Goal: Task Accomplishment & Management: Manage account settings

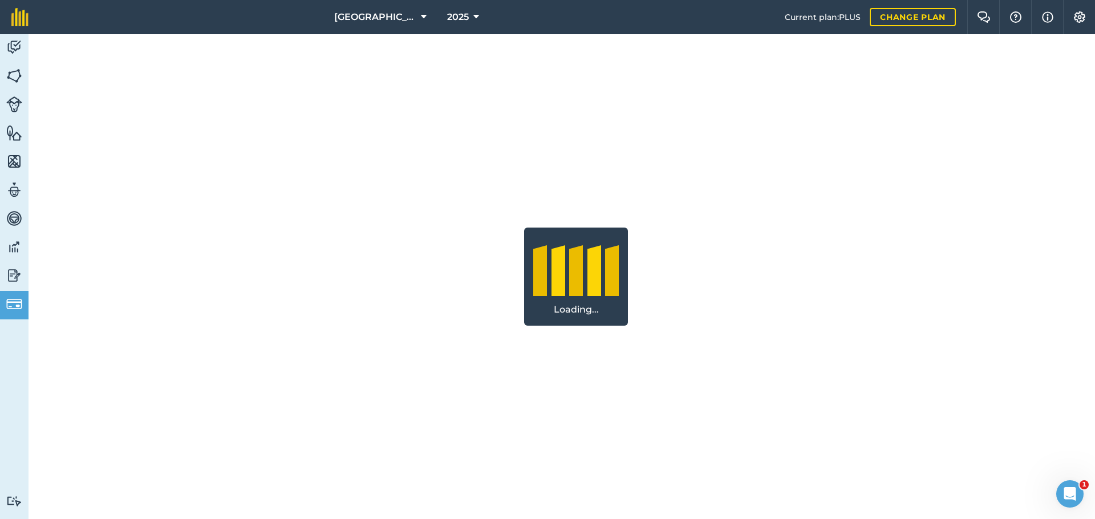
select select "c333f8ae-3c08-4337-b93a-84218057e287"
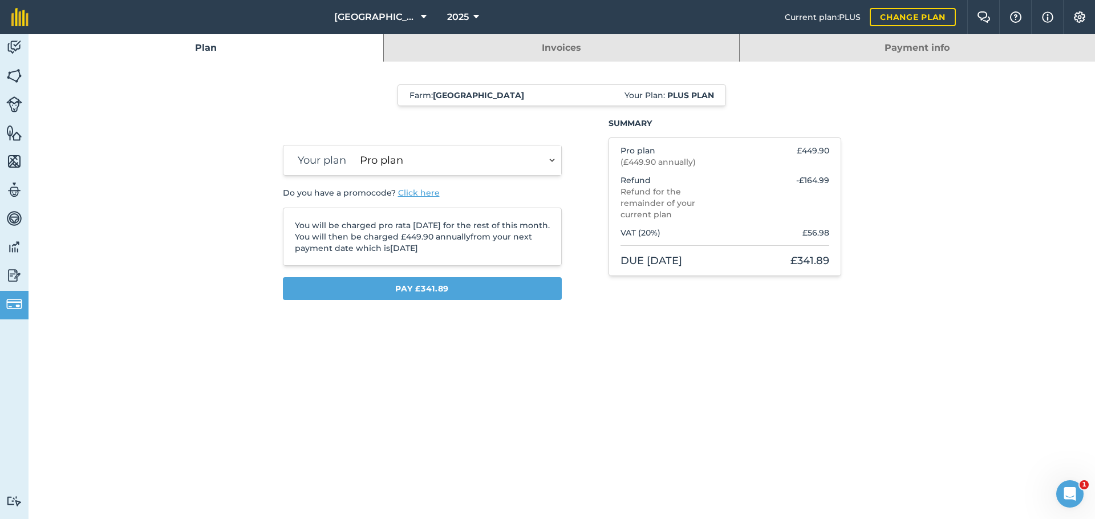
click at [9, 48] on img at bounding box center [14, 47] width 16 height 17
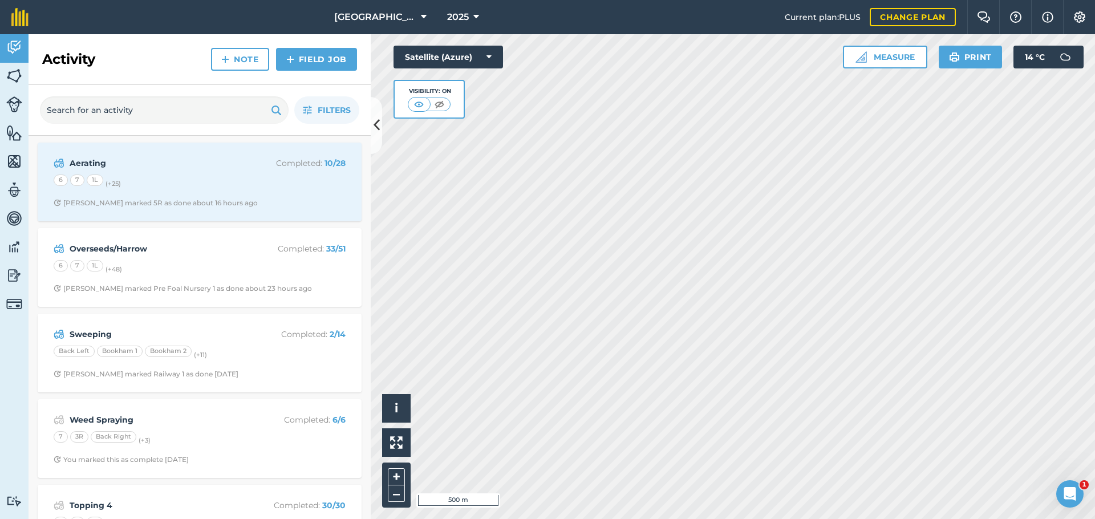
click at [163, 172] on div "Aerating Completed : 10 / 28 6 7 1L (+ 25 ) Joe G marked 5R as done about 16 ho…" at bounding box center [199, 181] width 310 height 65
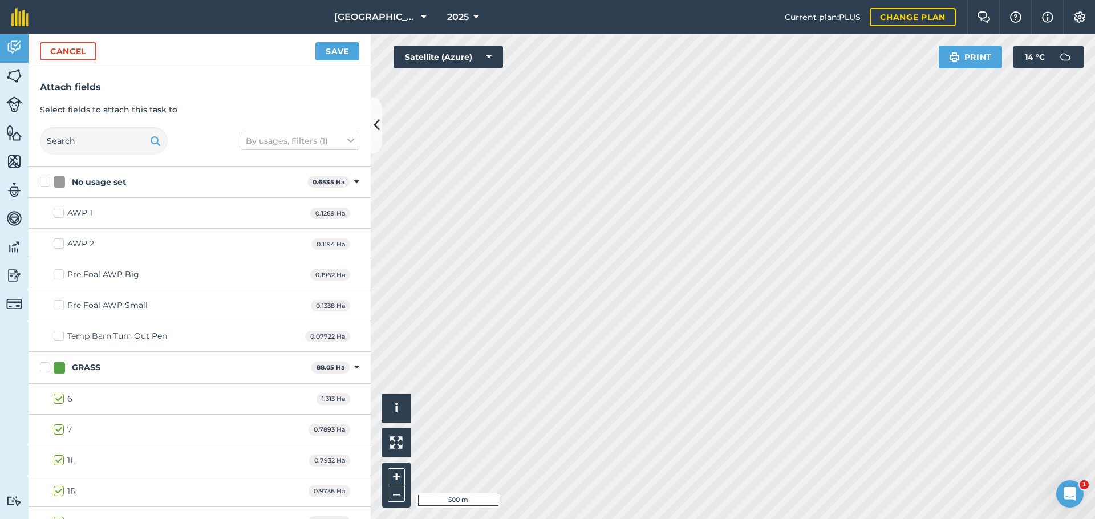
checkbox input "true"
checkbox input "false"
checkbox input "true"
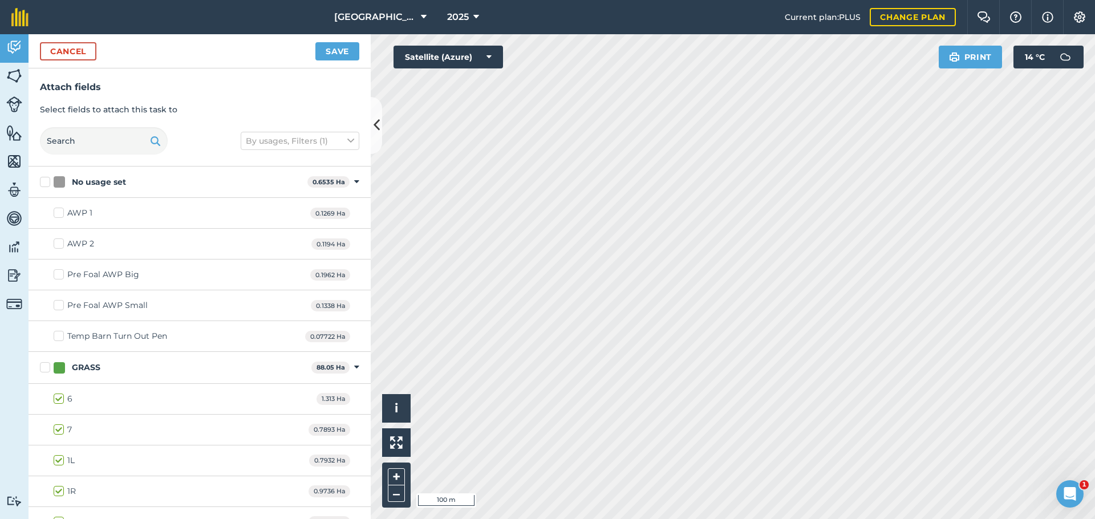
checkbox input "true"
click at [327, 52] on button "Save" at bounding box center [337, 51] width 44 height 18
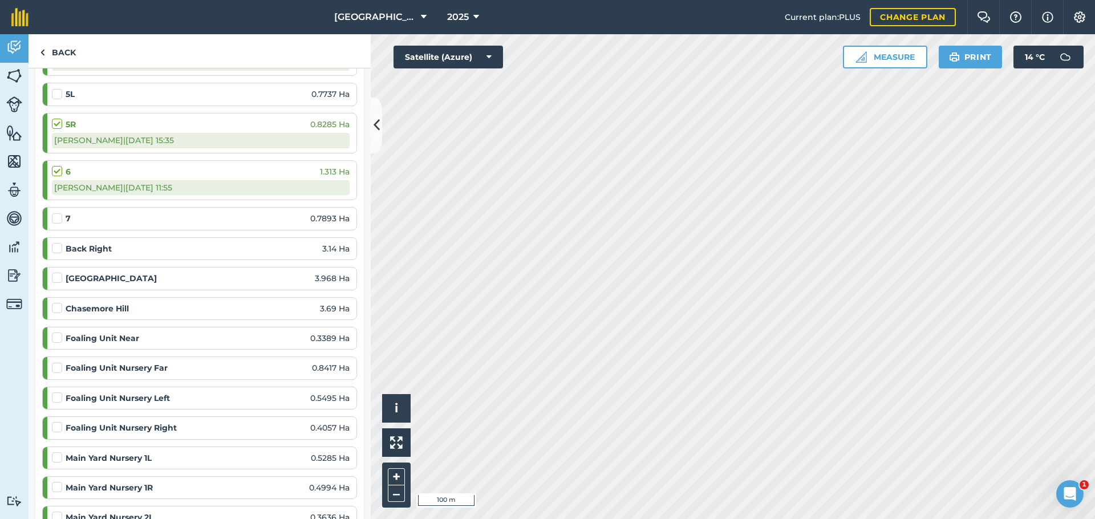
scroll to position [547, 0]
click at [57, 302] on label at bounding box center [59, 302] width 14 height 0
click at [57, 304] on input "checkbox" at bounding box center [55, 305] width 7 height 7
checkbox input "false"
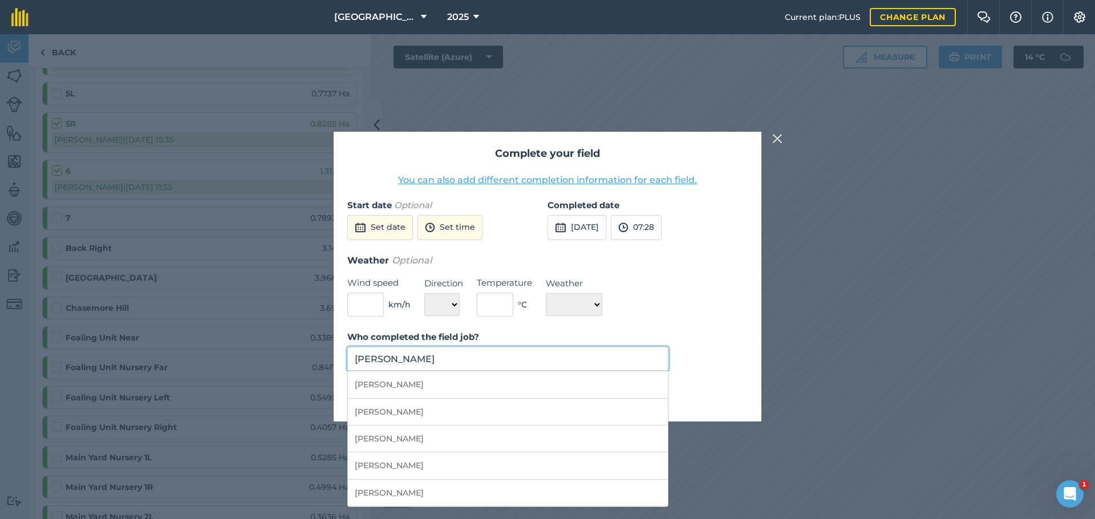
click at [439, 355] on input "Sam Shaw" at bounding box center [507, 359] width 321 height 24
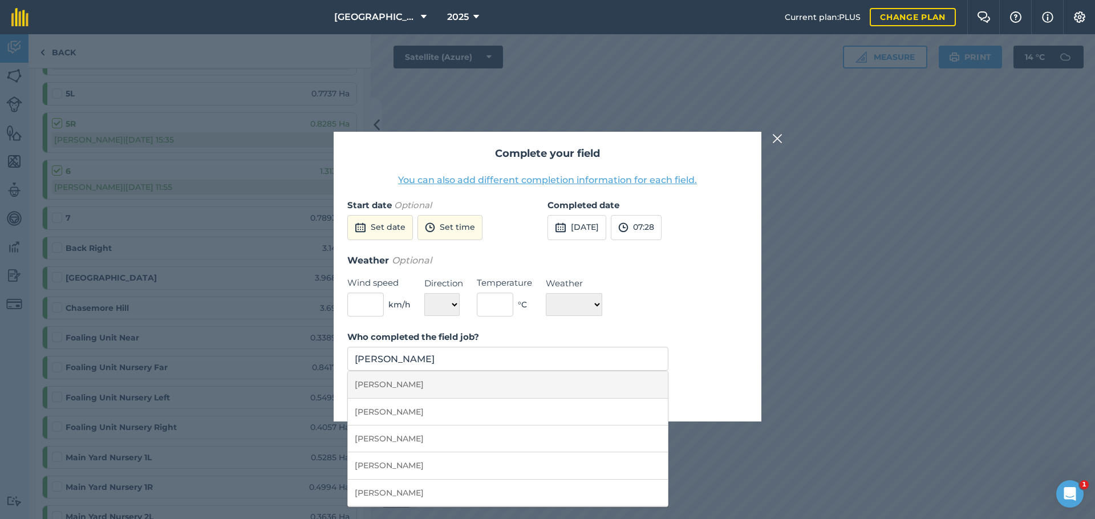
click at [427, 383] on li "Joe Goodchild" at bounding box center [508, 384] width 320 height 27
type input "Joe Goodchild"
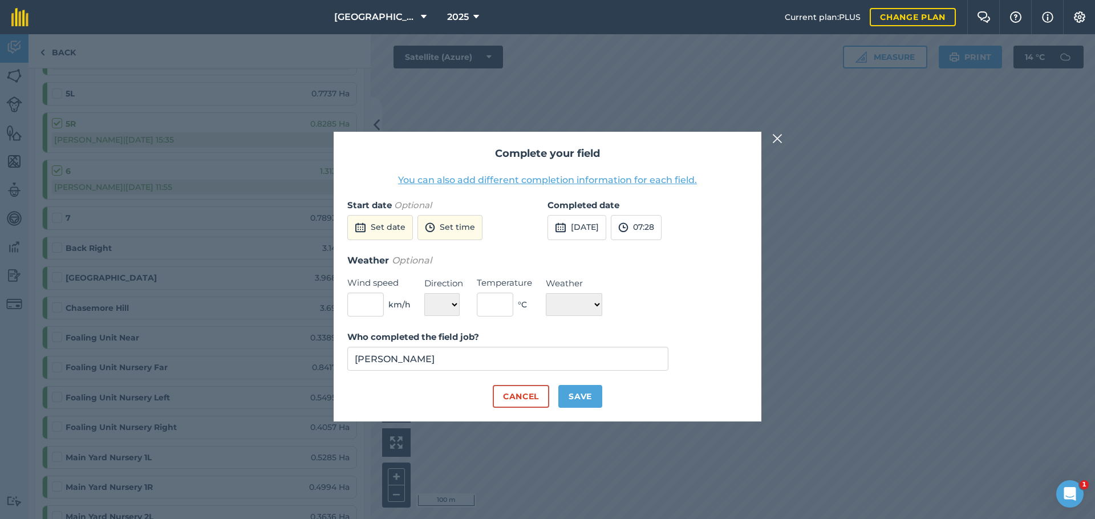
click at [593, 394] on button "Save" at bounding box center [581, 396] width 44 height 23
checkbox input "true"
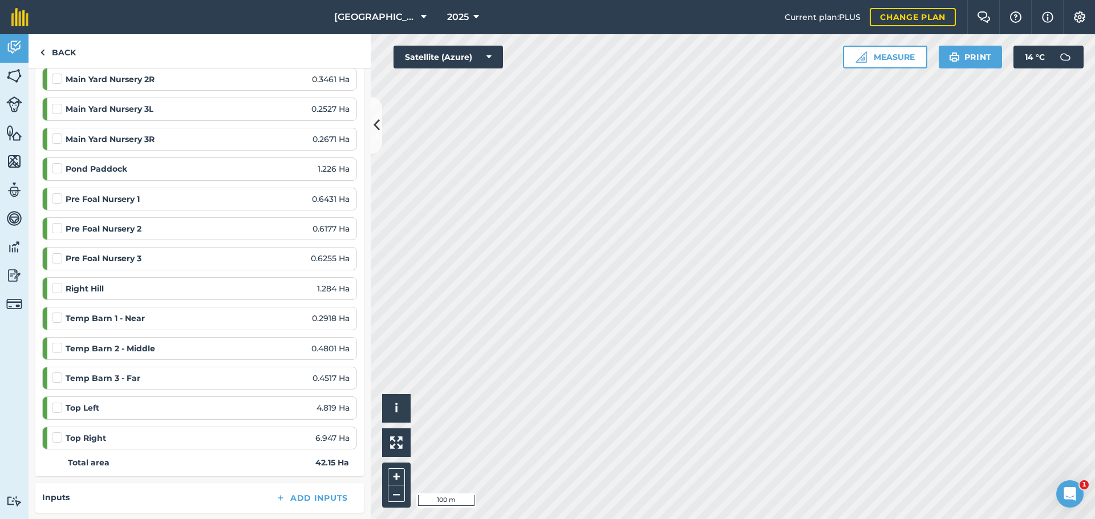
scroll to position [1034, 0]
click at [58, 400] on label at bounding box center [59, 400] width 14 height 0
click at [58, 400] on input "checkbox" at bounding box center [55, 403] width 7 height 7
checkbox input "false"
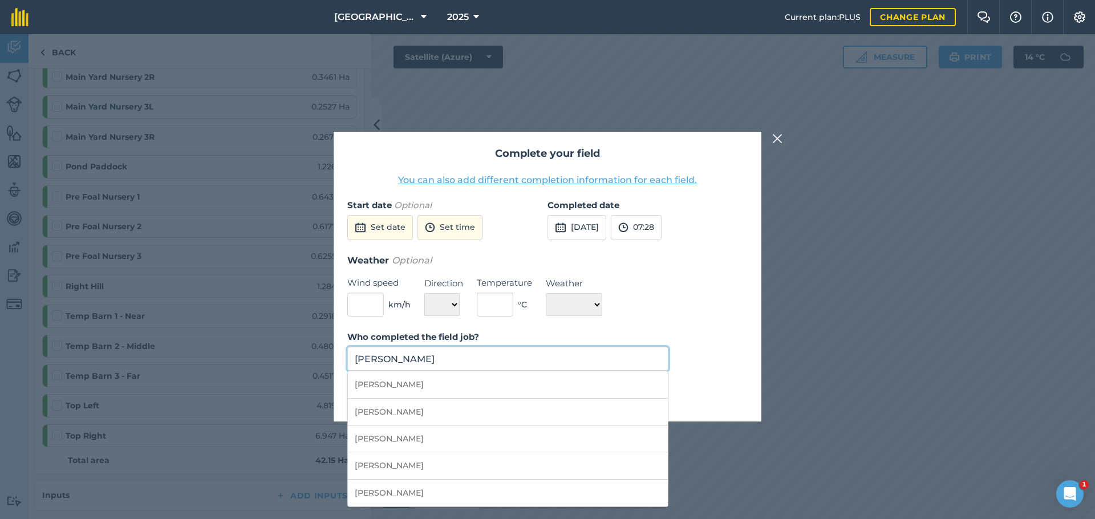
click at [531, 361] on input "Sam Shaw" at bounding box center [507, 359] width 321 height 24
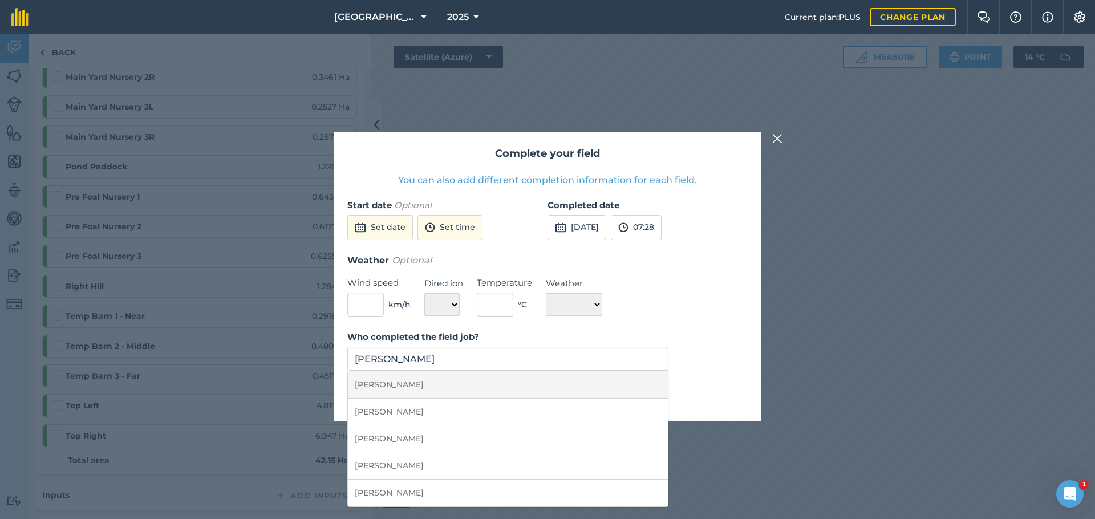
click at [432, 394] on li "Joe Goodchild" at bounding box center [508, 384] width 320 height 27
type input "Joe Goodchild"
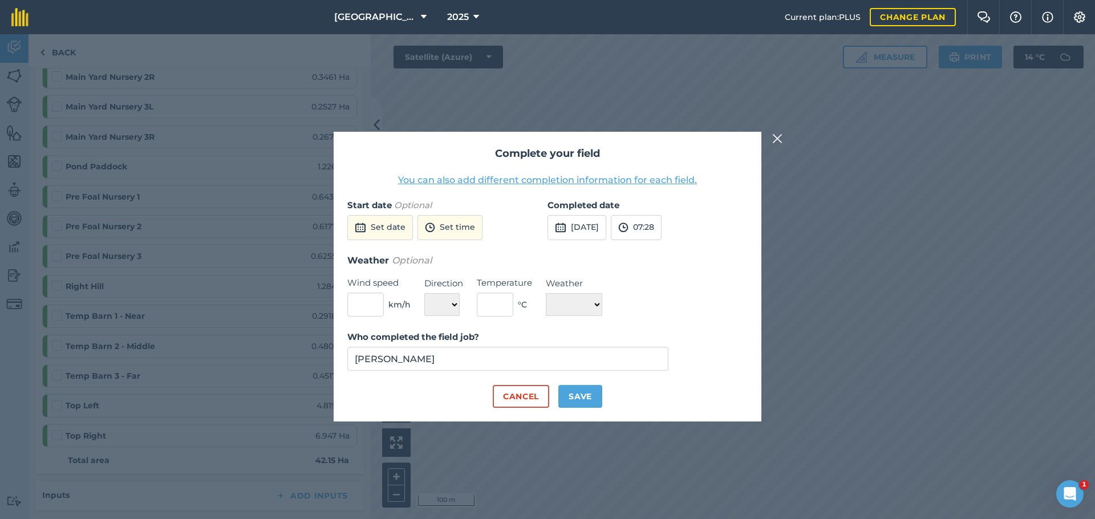
click at [580, 410] on div "Complete your field You can also add different completion information for each …" at bounding box center [548, 277] width 428 height 290
click at [581, 403] on button "Save" at bounding box center [581, 396] width 44 height 23
checkbox input "true"
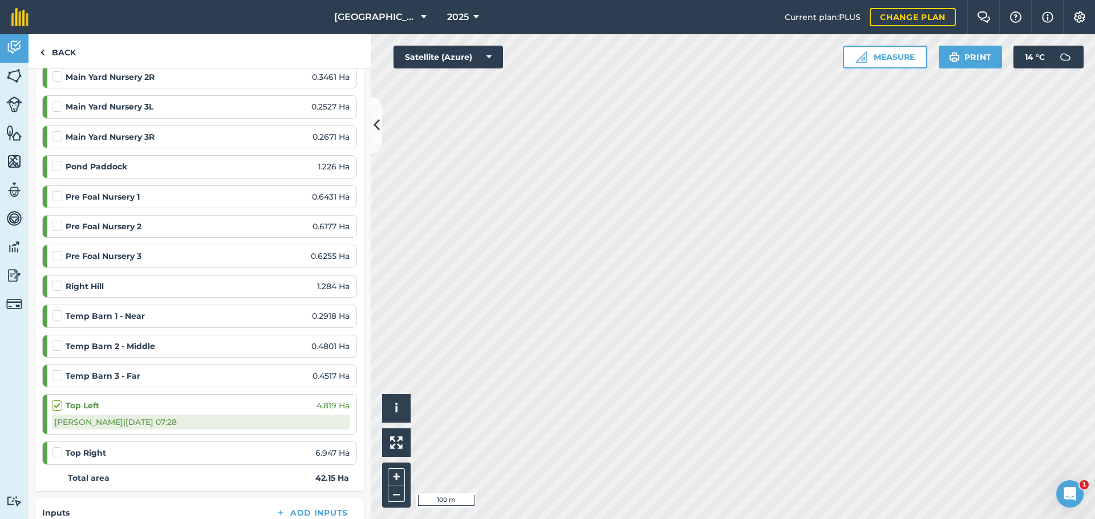
click at [59, 447] on label at bounding box center [59, 447] width 14 height 0
click at [59, 447] on input "checkbox" at bounding box center [55, 450] width 7 height 7
checkbox input "false"
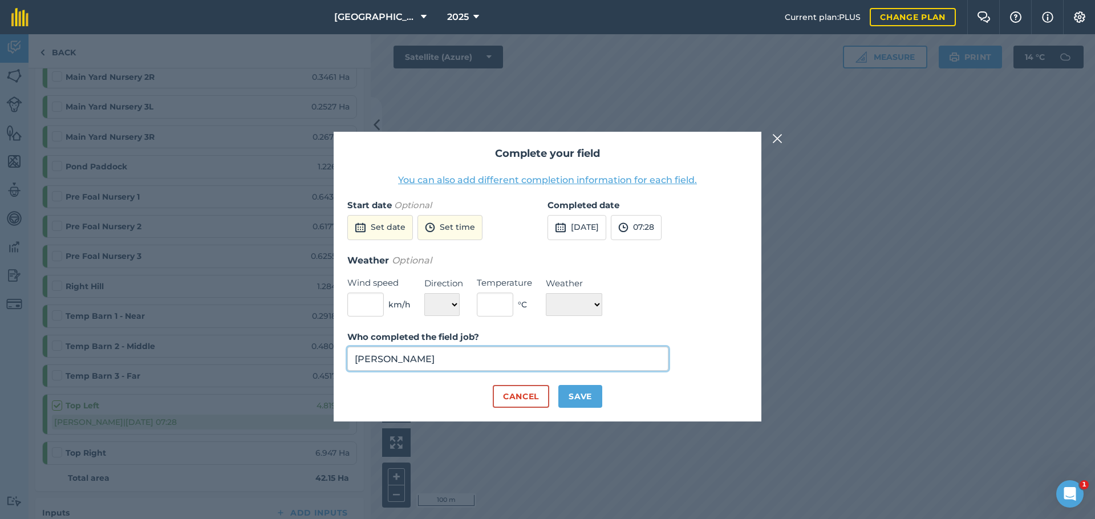
click at [381, 367] on input "Sam Shaw" at bounding box center [507, 359] width 321 height 24
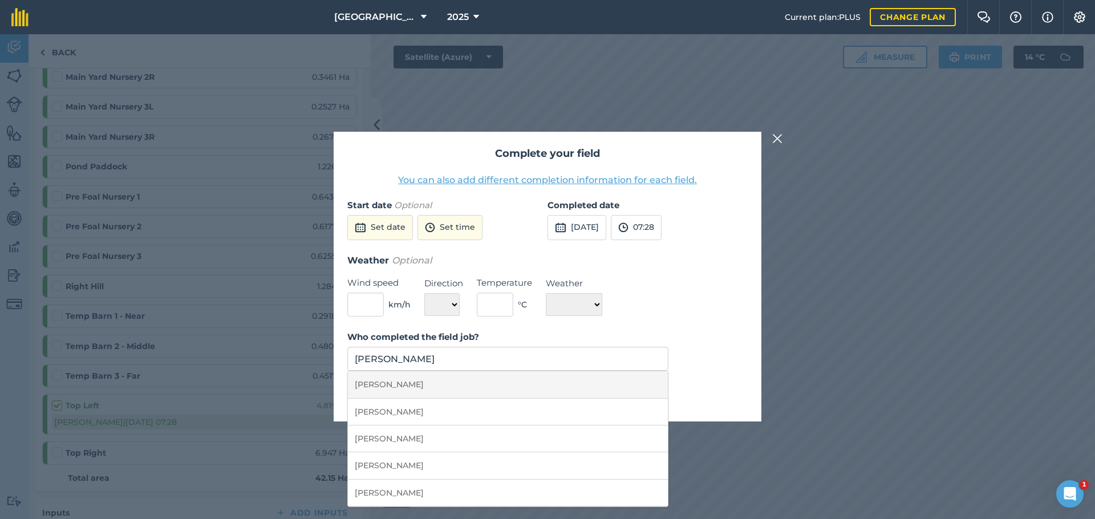
click at [406, 391] on li "Joe Goodchild" at bounding box center [508, 384] width 320 height 27
type input "Joe Goodchild"
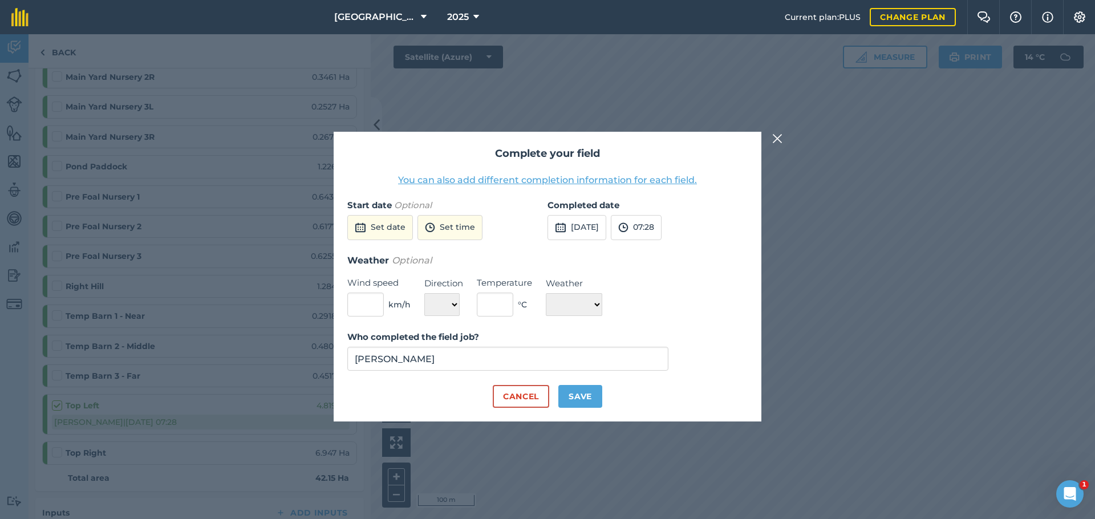
click at [580, 400] on button "Save" at bounding box center [581, 396] width 44 height 23
checkbox input "true"
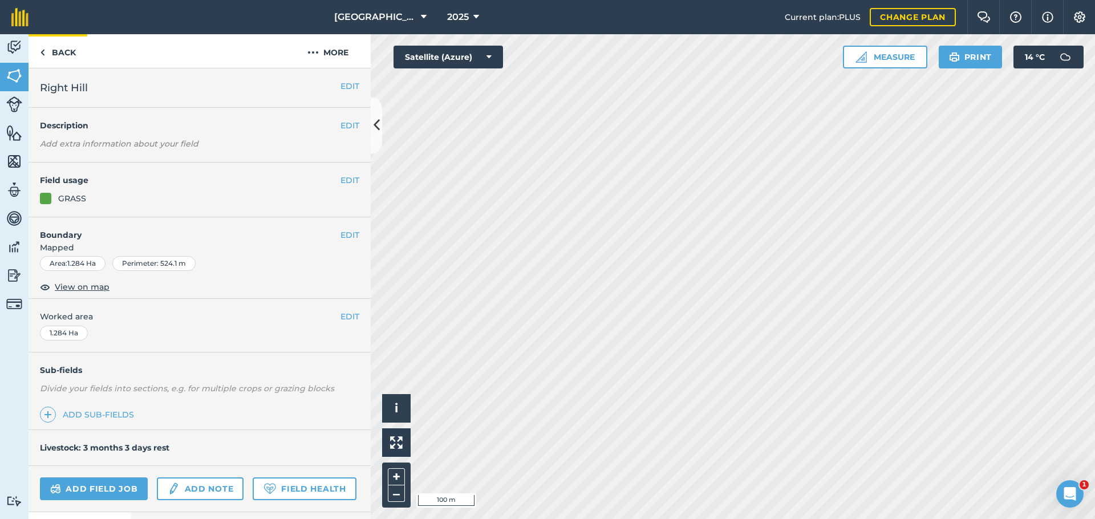
click at [63, 58] on link "Back" at bounding box center [58, 51] width 59 height 34
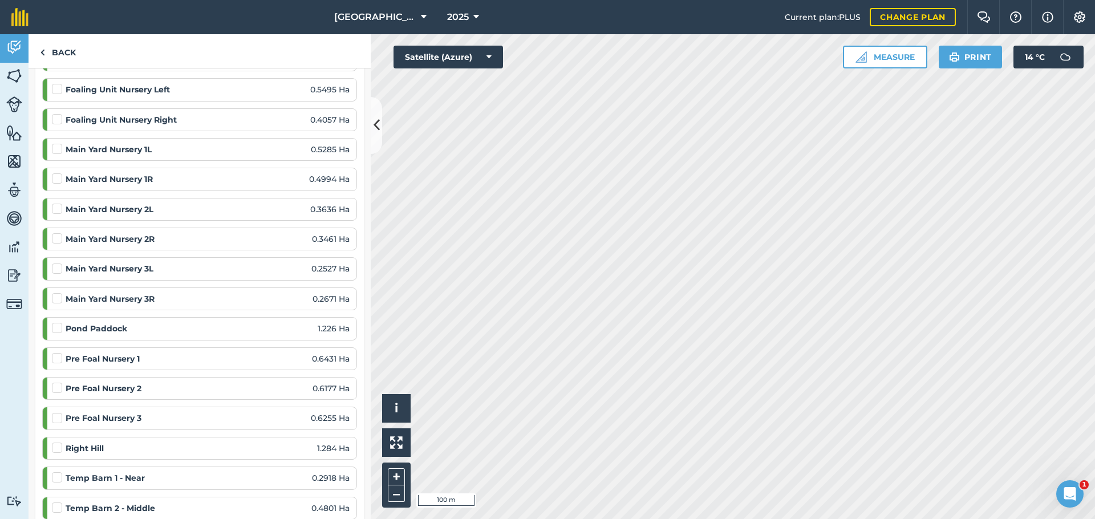
scroll to position [880, 0]
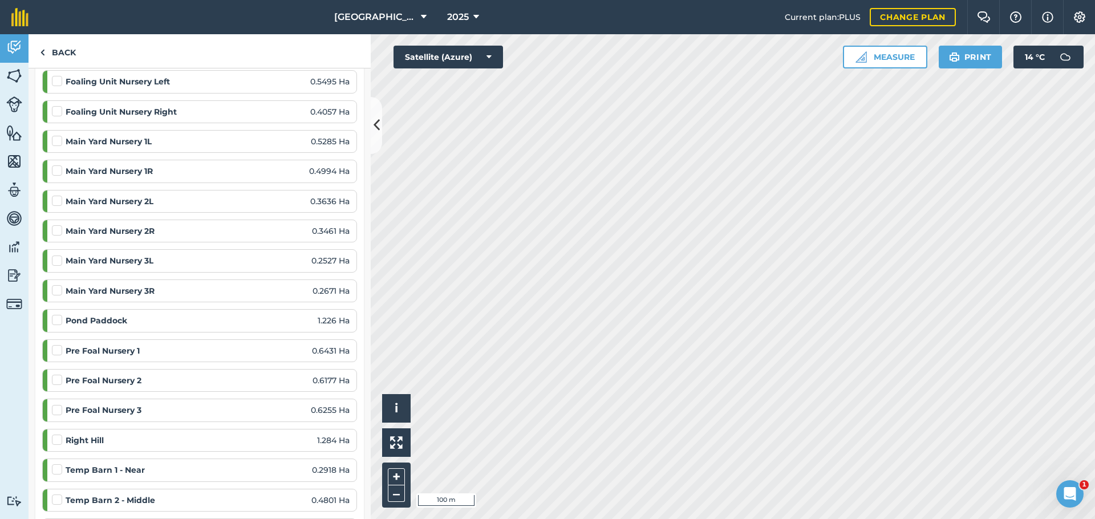
click at [52, 314] on label at bounding box center [59, 314] width 14 height 0
click at [52, 314] on input "checkbox" at bounding box center [55, 317] width 7 height 7
checkbox input "false"
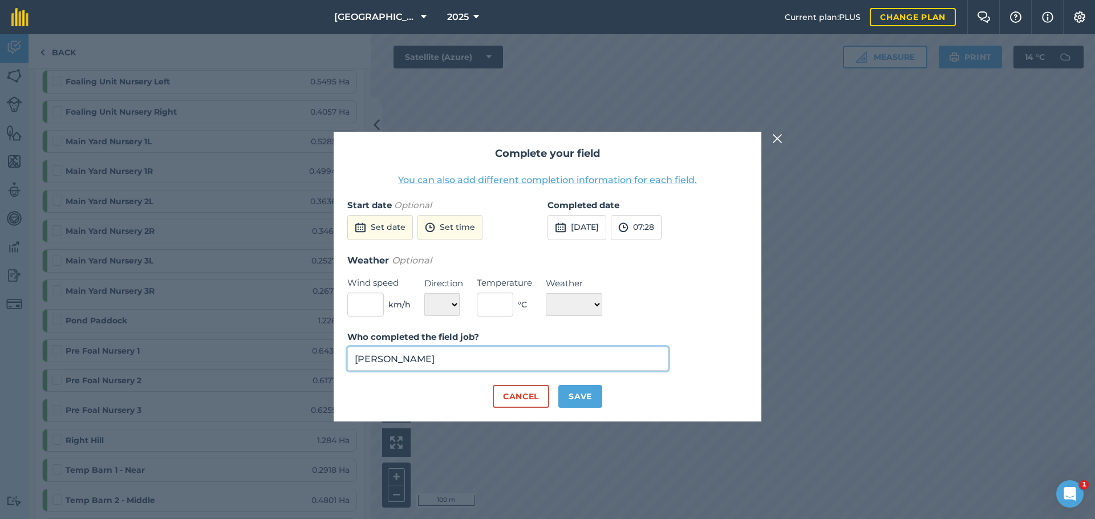
click at [438, 367] on input "Sam Shaw" at bounding box center [507, 359] width 321 height 24
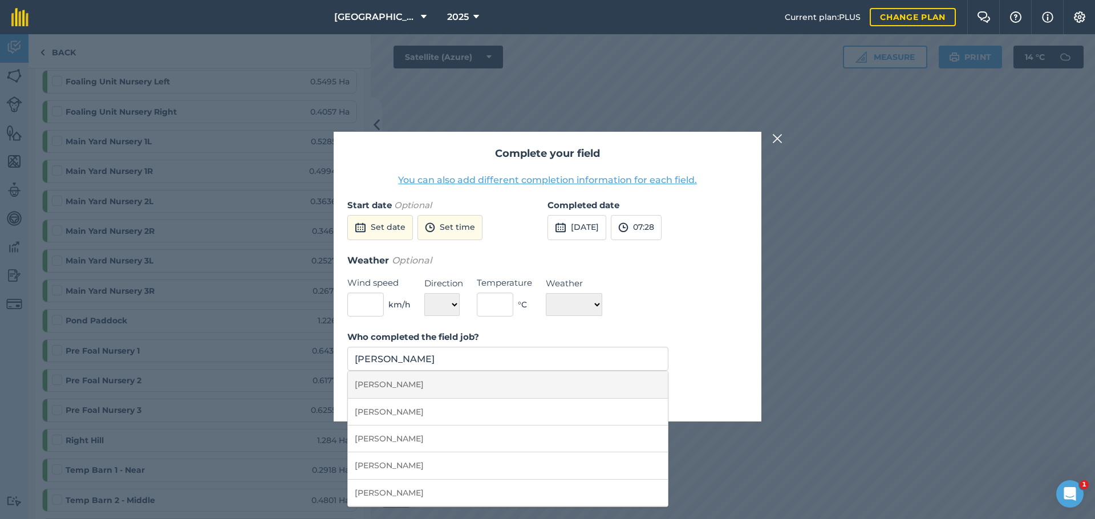
click at [428, 379] on li "Joe Goodchild" at bounding box center [508, 384] width 320 height 27
type input "Joe Goodchild"
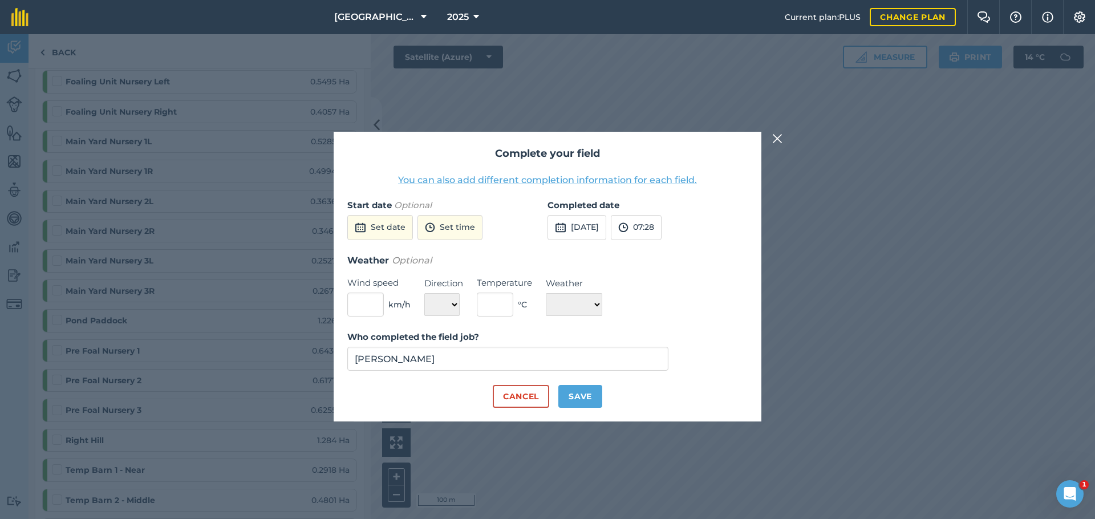
click at [588, 404] on button "Save" at bounding box center [581, 396] width 44 height 23
checkbox input "true"
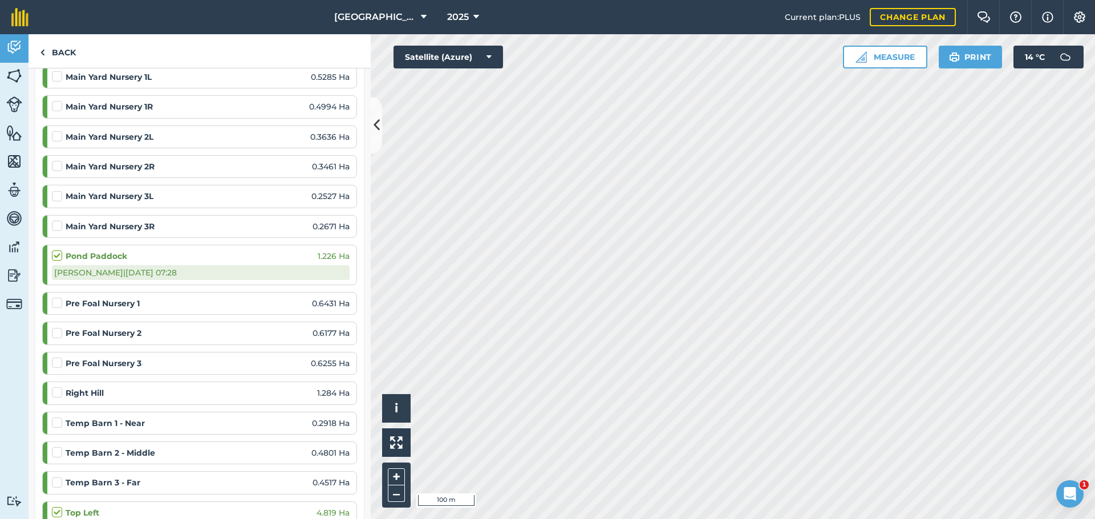
scroll to position [958, 0]
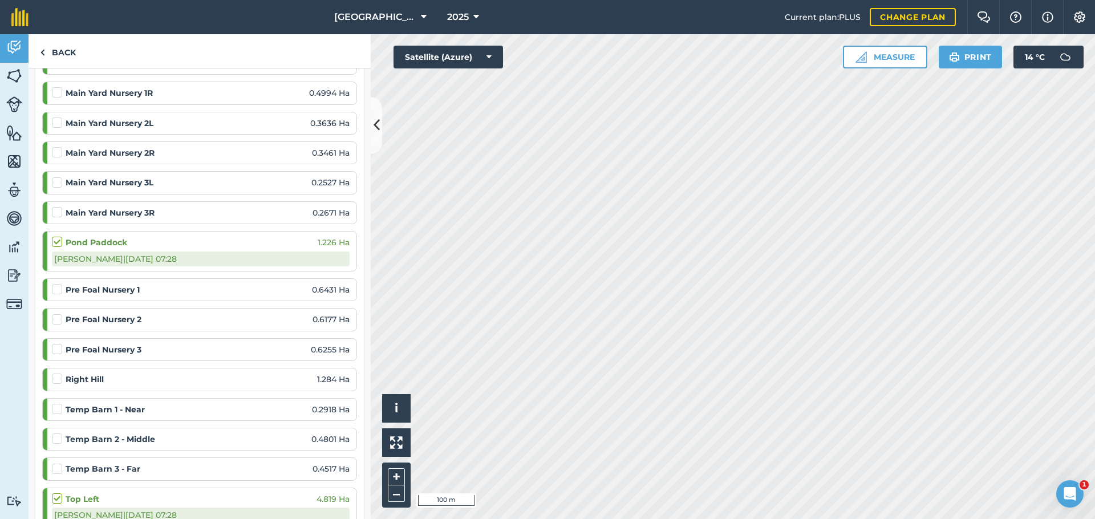
click at [76, 373] on strong "Right Hill" at bounding box center [85, 379] width 38 height 13
click at [58, 373] on label at bounding box center [59, 373] width 14 height 0
click at [58, 373] on input "checkbox" at bounding box center [55, 376] width 7 height 7
checkbox input "false"
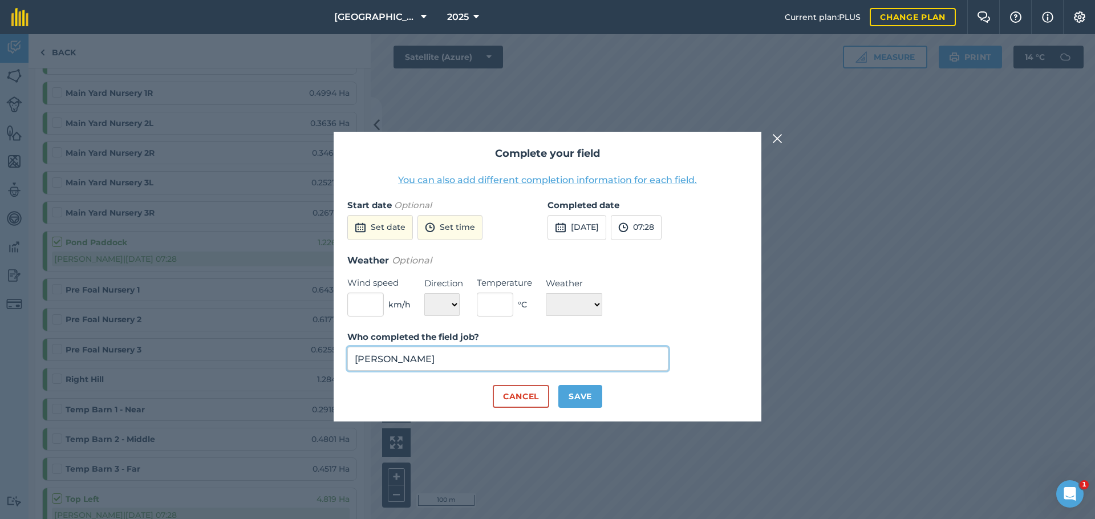
click at [420, 359] on input "Sam Shaw" at bounding box center [507, 359] width 321 height 24
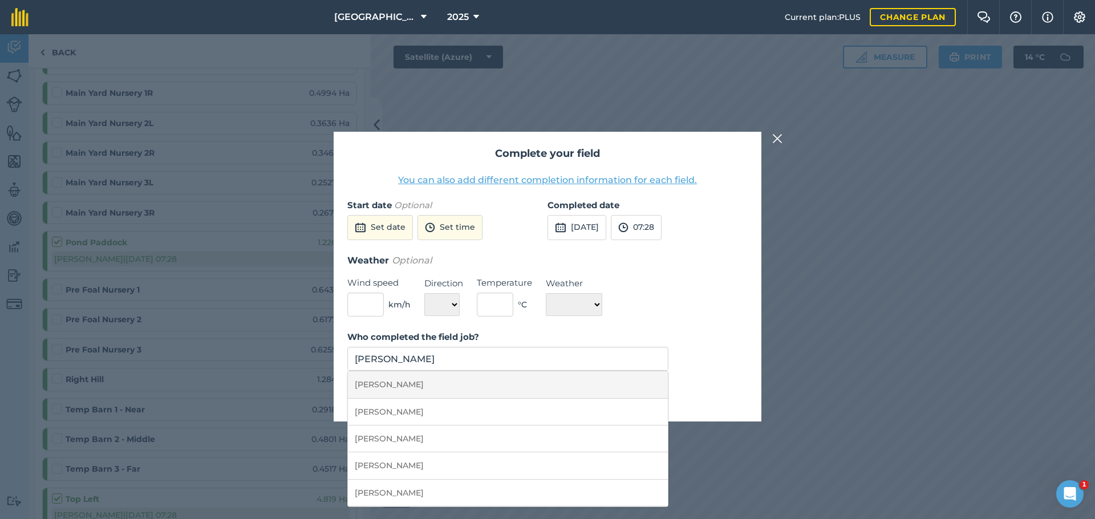
click at [416, 381] on li "Joe Goodchild" at bounding box center [508, 384] width 320 height 27
type input "Joe Goodchild"
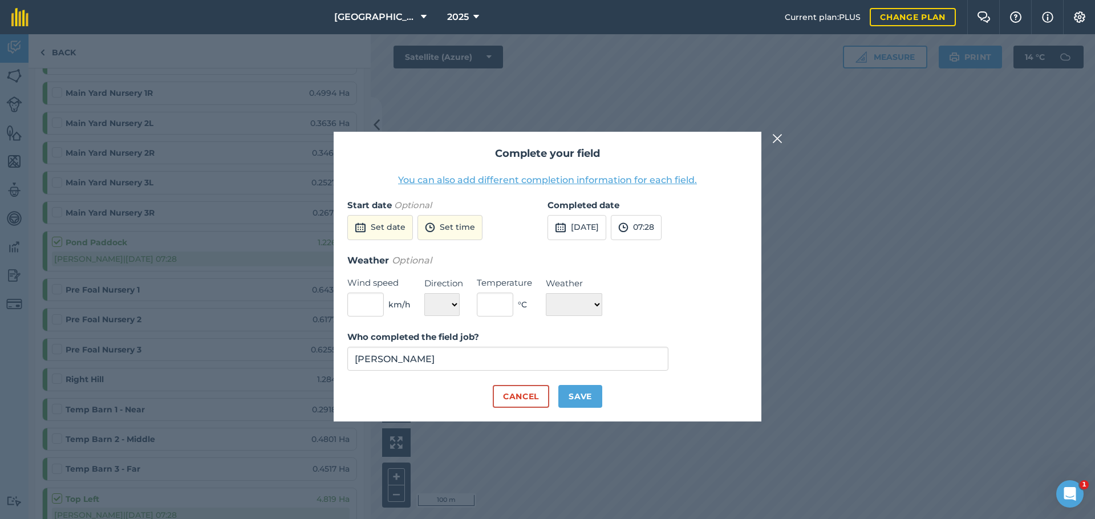
click at [588, 391] on button "Save" at bounding box center [581, 396] width 44 height 23
checkbox input "true"
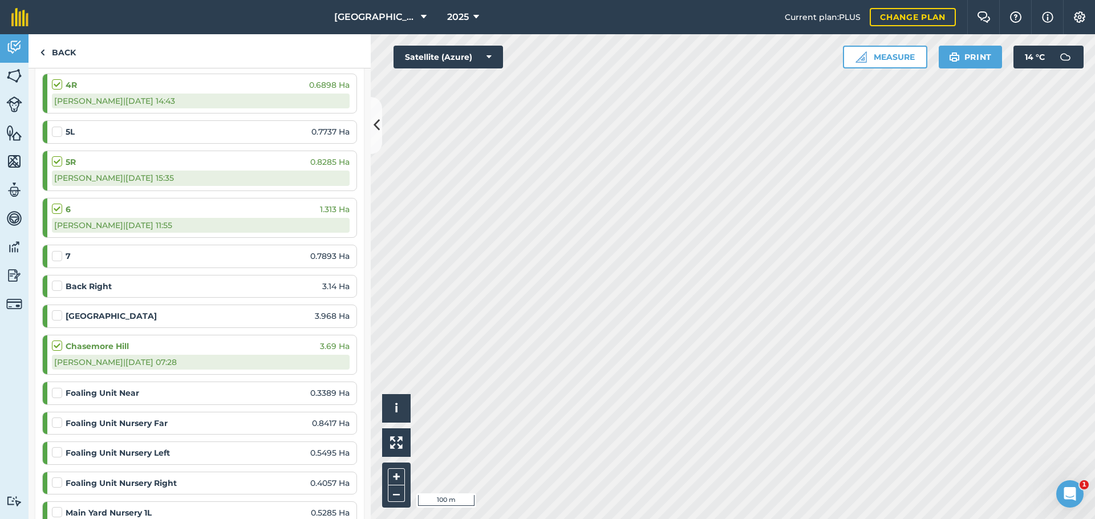
scroll to position [484, 0]
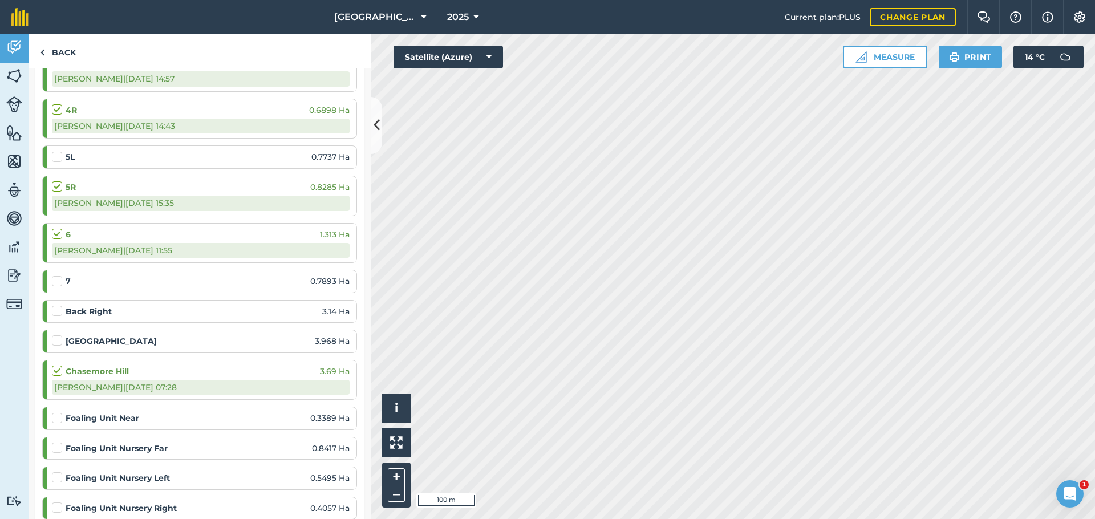
click at [61, 305] on label at bounding box center [59, 305] width 14 height 0
click at [59, 310] on input "checkbox" at bounding box center [55, 308] width 7 height 7
checkbox input "false"
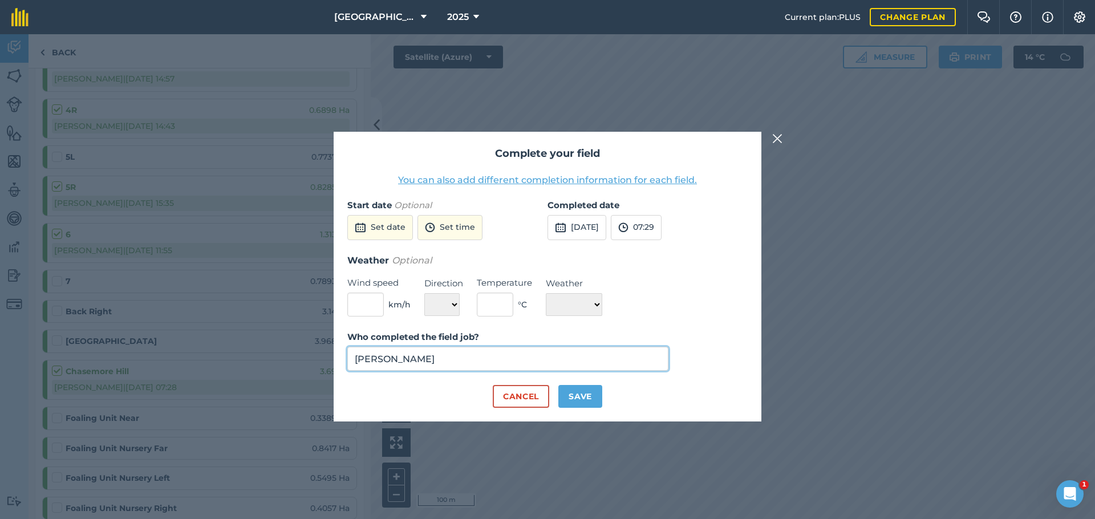
click at [404, 354] on input "Sam Shaw" at bounding box center [507, 359] width 321 height 24
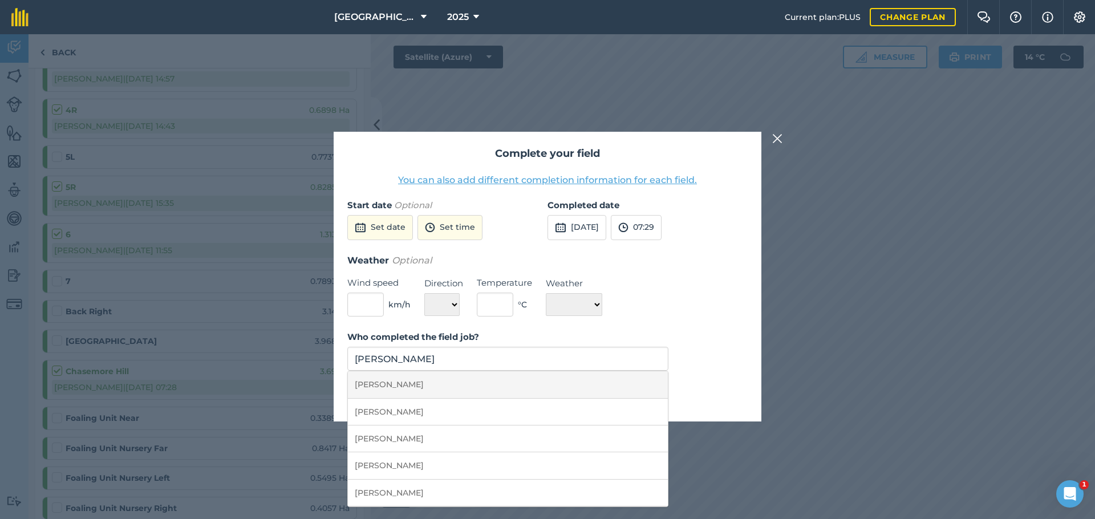
click at [402, 373] on li "Joe Goodchild" at bounding box center [508, 384] width 320 height 27
type input "Joe Goodchild"
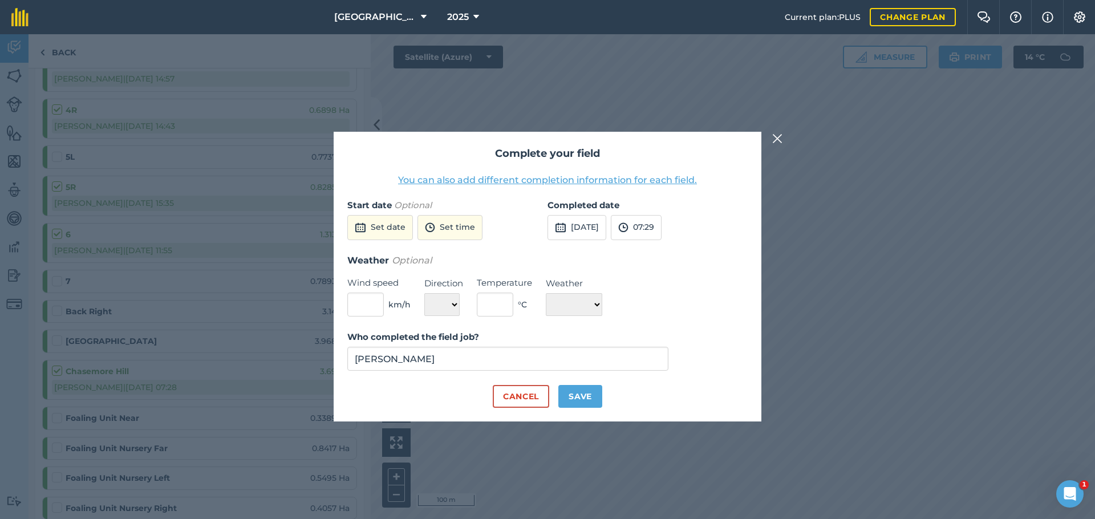
click at [582, 397] on button "Save" at bounding box center [581, 396] width 44 height 23
checkbox input "true"
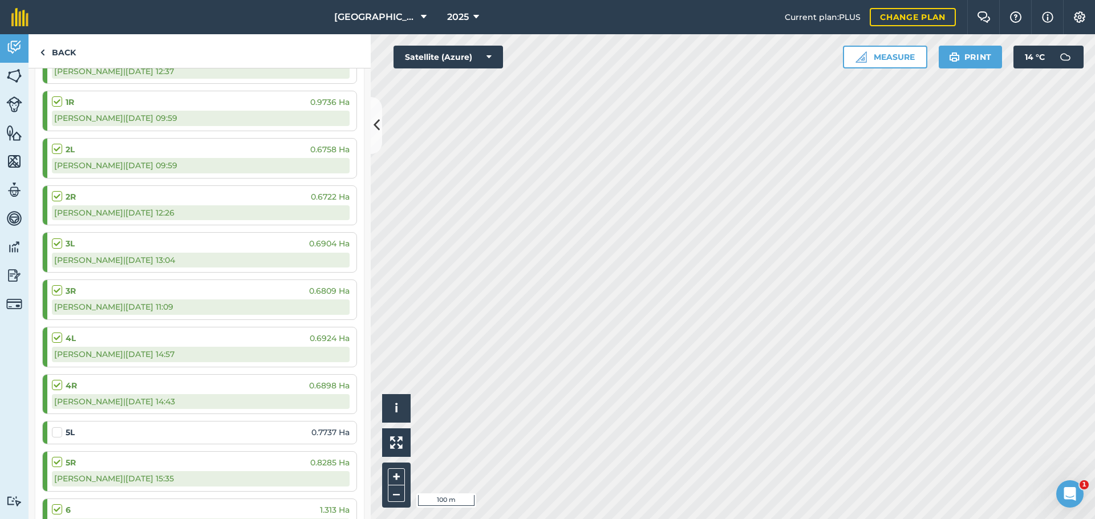
scroll to position [104, 0]
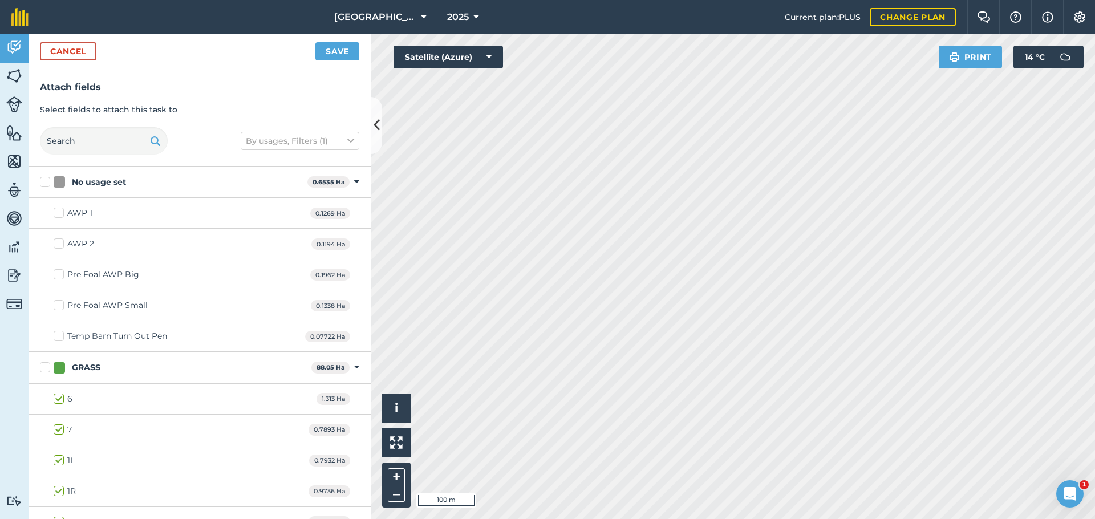
checkbox input "true"
click at [326, 53] on button "Save" at bounding box center [337, 51] width 44 height 18
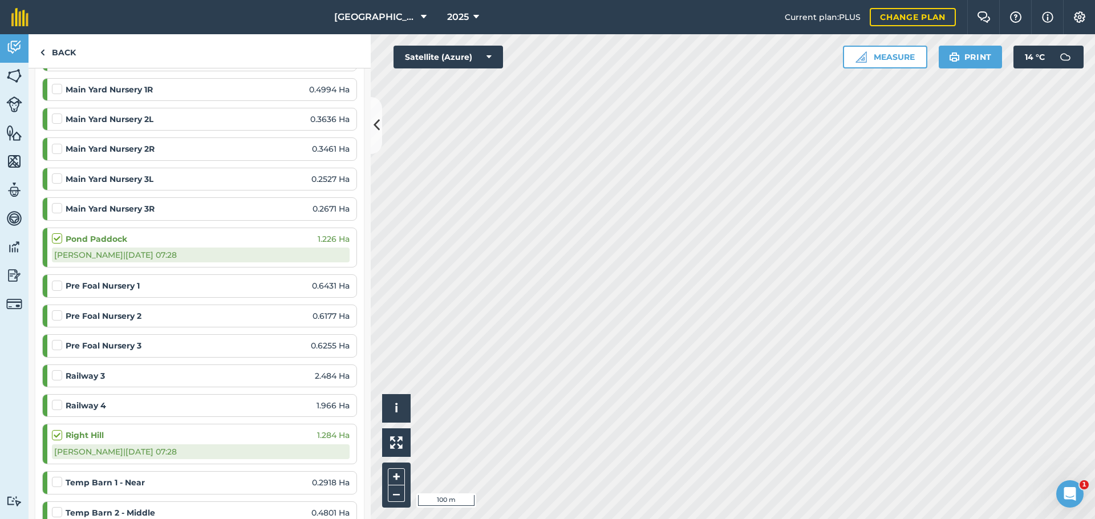
scroll to position [1005, 0]
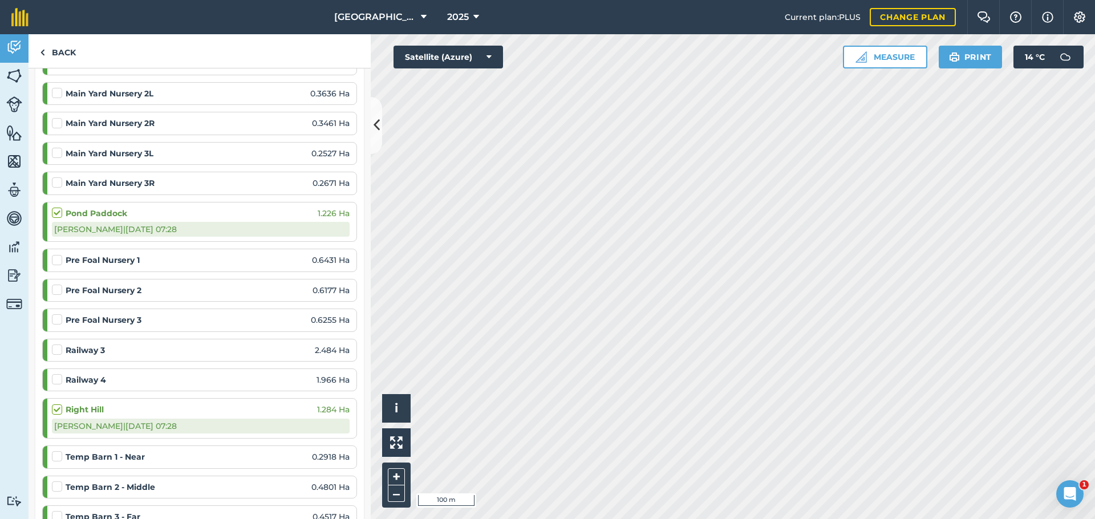
click at [55, 374] on label at bounding box center [59, 374] width 14 height 0
click at [55, 374] on input "checkbox" at bounding box center [55, 377] width 7 height 7
checkbox input "false"
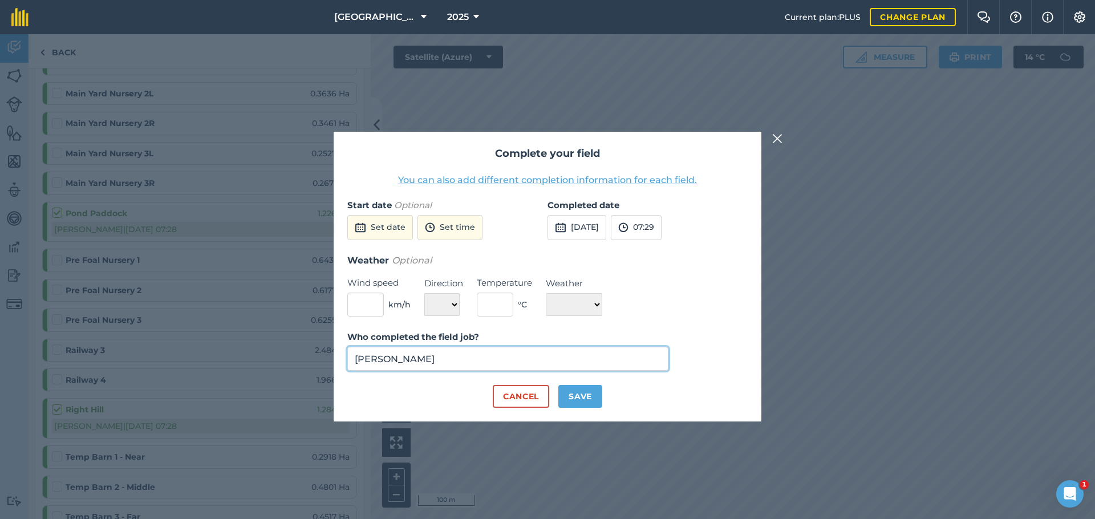
click at [402, 361] on input "Sam Shaw" at bounding box center [507, 359] width 321 height 24
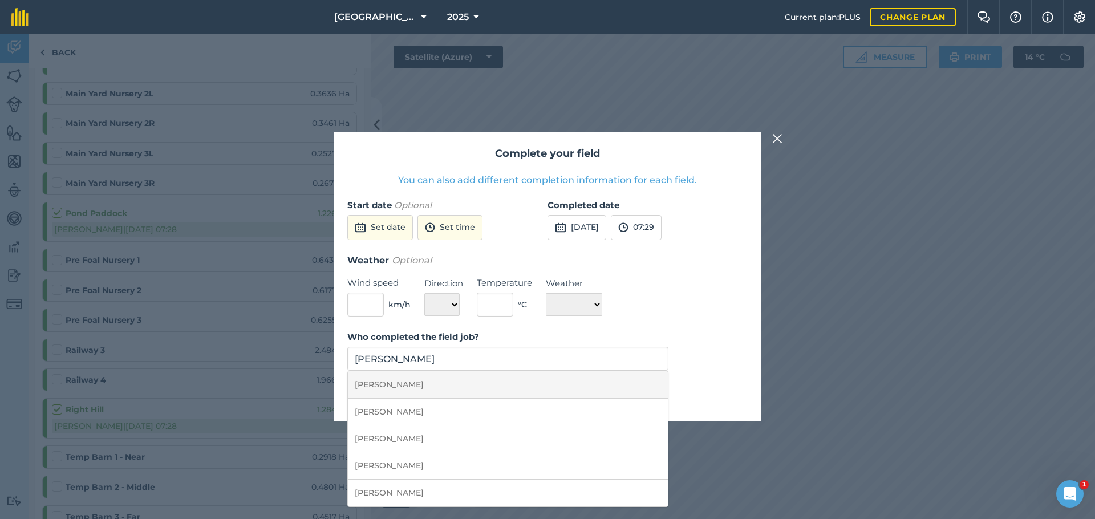
click at [400, 382] on li "Joe Goodchild" at bounding box center [508, 384] width 320 height 27
type input "Joe Goodchild"
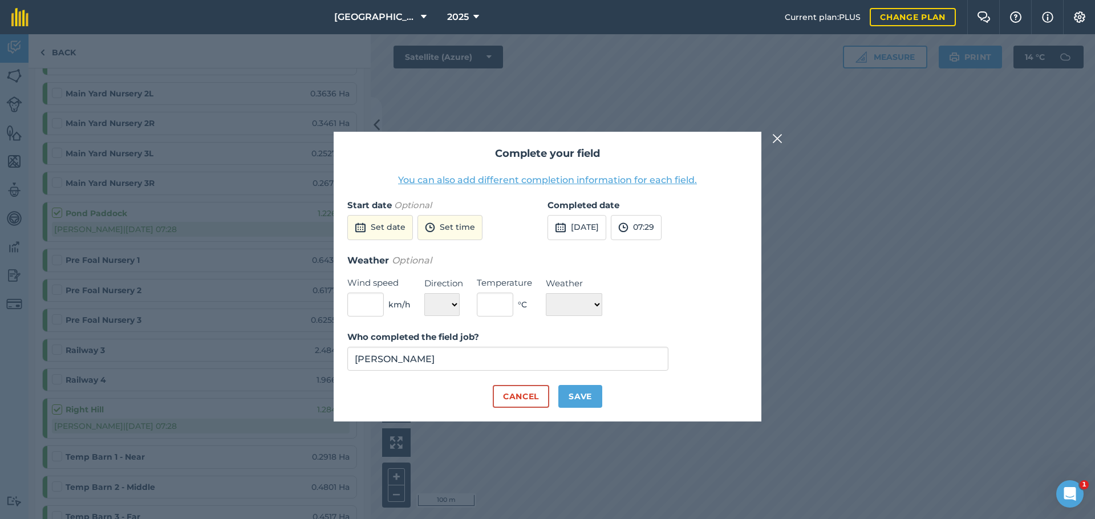
click at [580, 400] on button "Save" at bounding box center [581, 396] width 44 height 23
checkbox input "true"
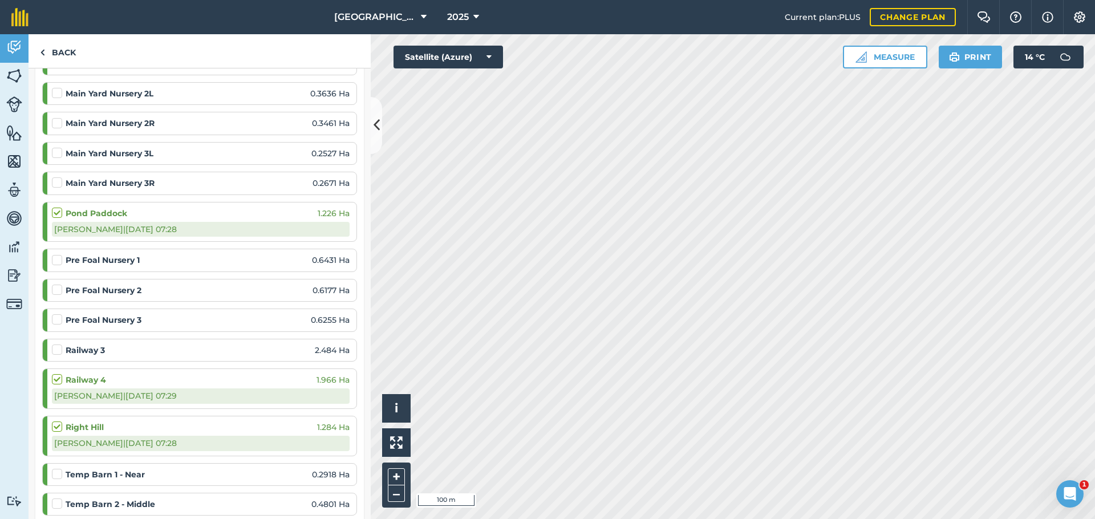
click at [54, 344] on label at bounding box center [59, 344] width 14 height 0
click at [54, 344] on input "checkbox" at bounding box center [55, 347] width 7 height 7
checkbox input "false"
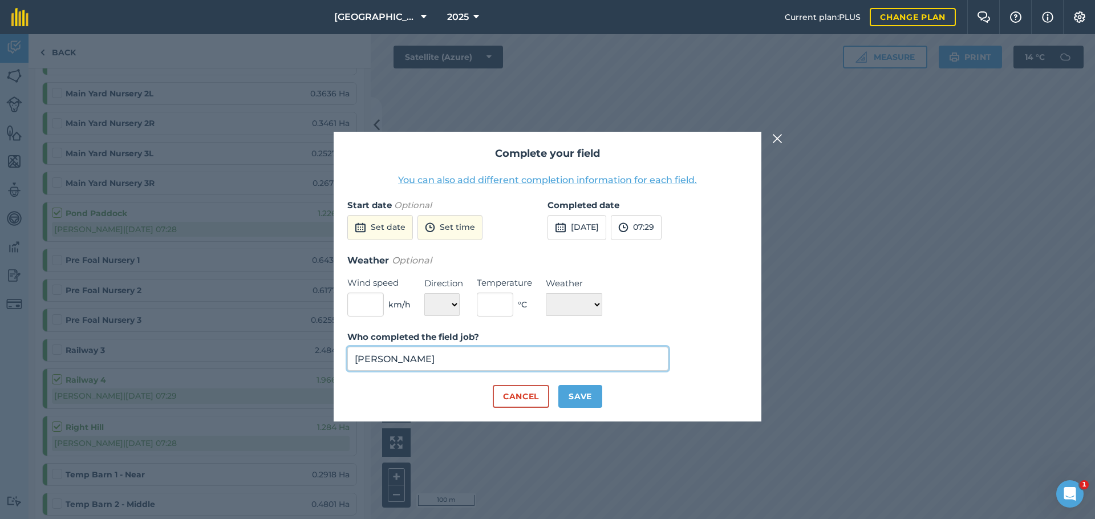
click at [477, 364] on input "Sam Shaw" at bounding box center [507, 359] width 321 height 24
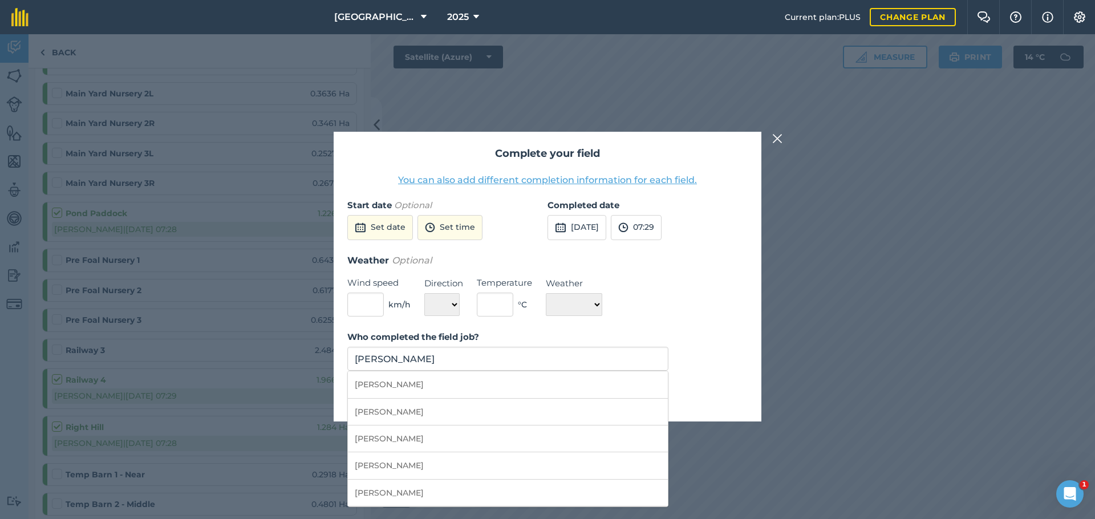
click at [452, 391] on li "Joe Goodchild" at bounding box center [508, 384] width 320 height 27
type input "Joe Goodchild"
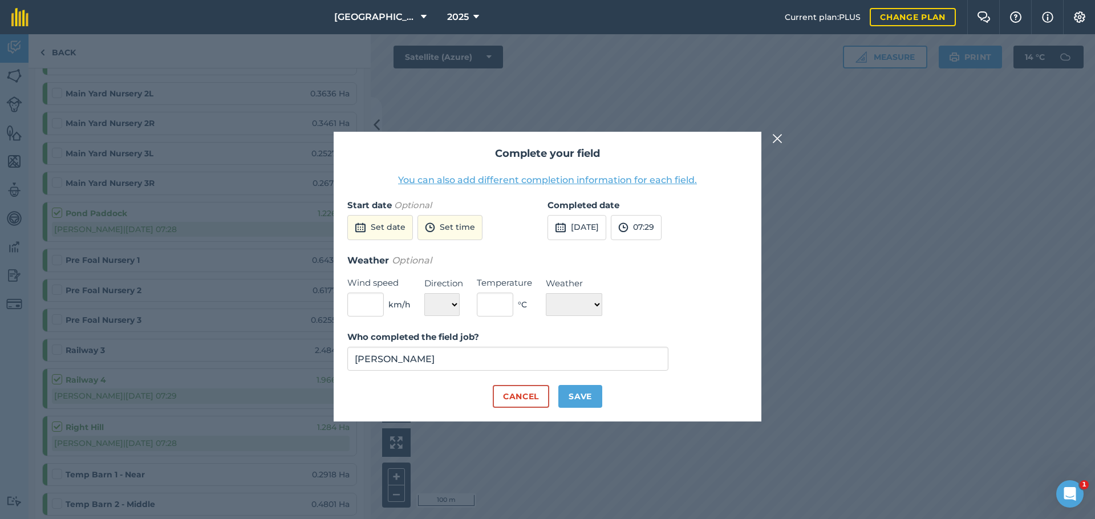
click at [584, 395] on button "Save" at bounding box center [581, 396] width 44 height 23
checkbox input "true"
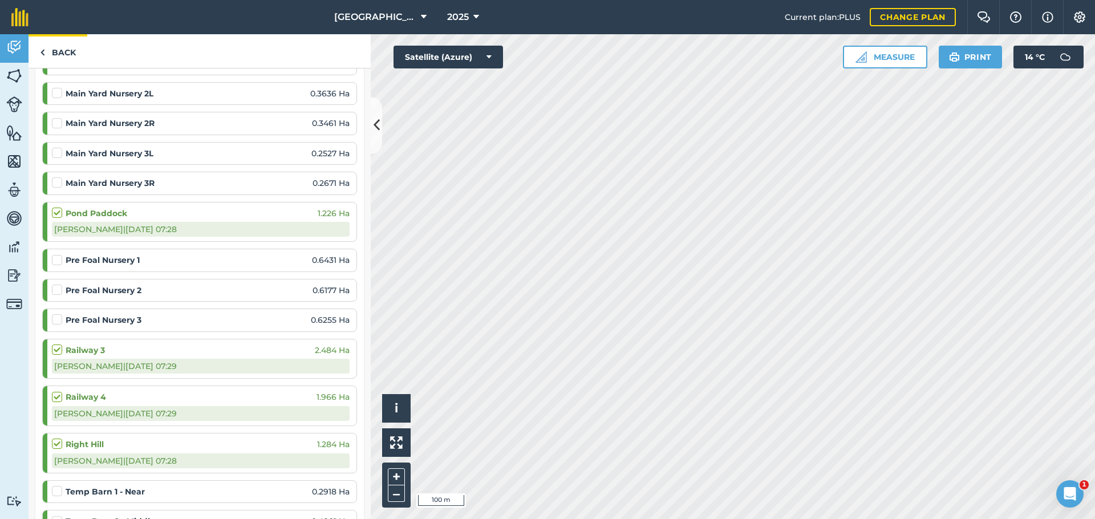
click at [53, 56] on link "Back" at bounding box center [58, 51] width 59 height 34
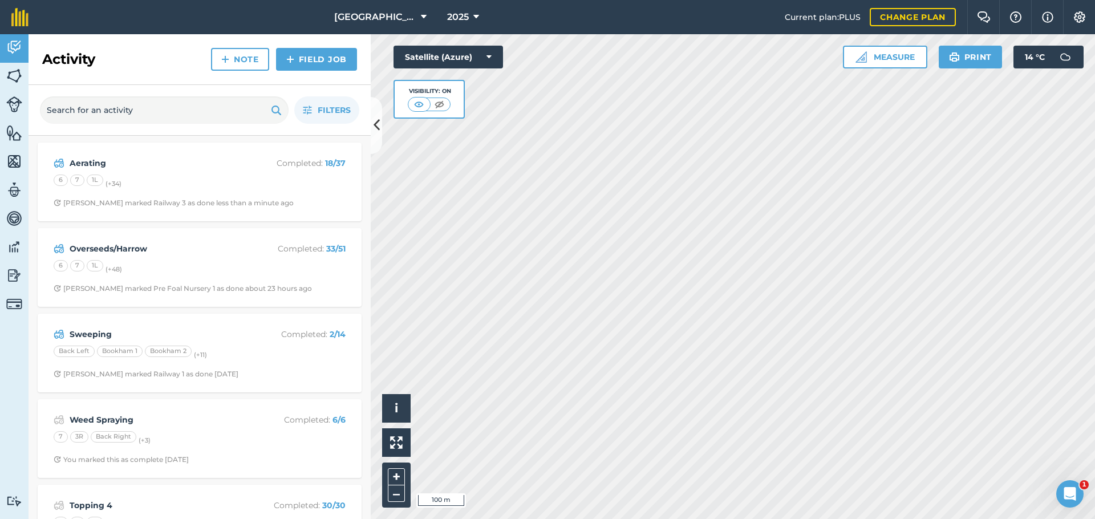
click at [10, 100] on img at bounding box center [14, 104] width 16 height 16
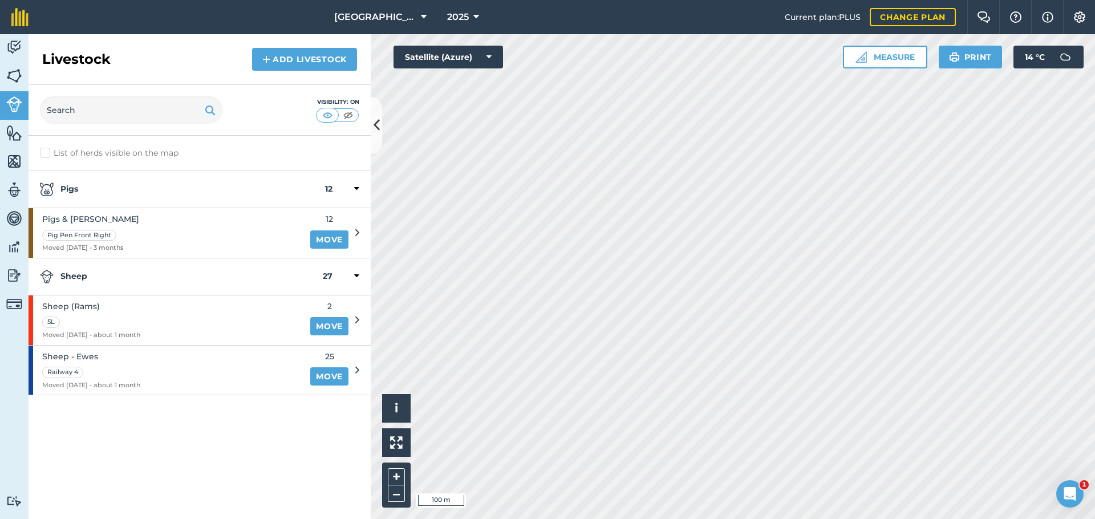
click at [333, 370] on link "Move" at bounding box center [329, 376] width 38 height 18
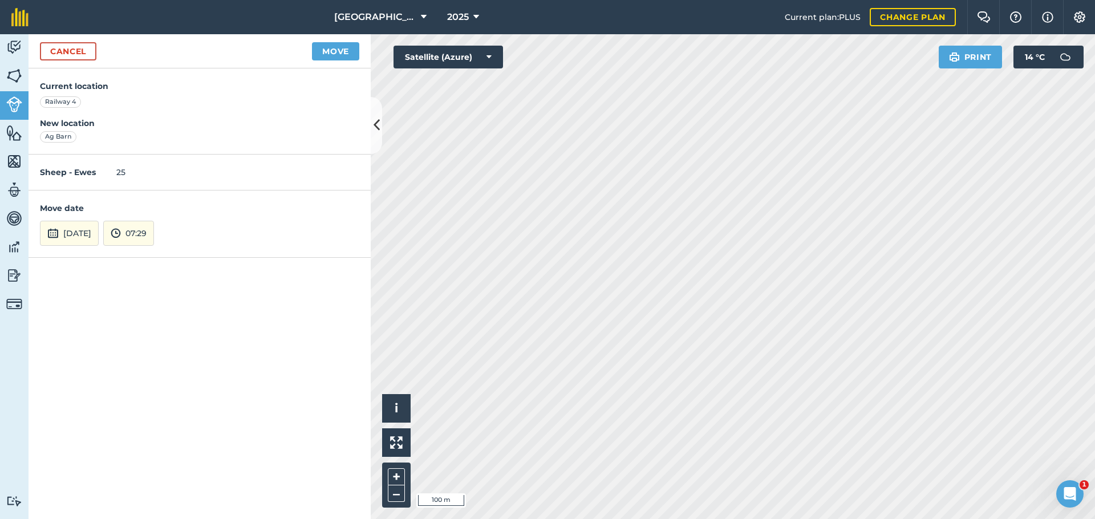
click at [154, 232] on button "07:29" at bounding box center [128, 233] width 51 height 25
click at [157, 198] on button "08:30" at bounding box center [131, 203] width 54 height 18
click at [152, 234] on button "08:30" at bounding box center [128, 233] width 51 height 25
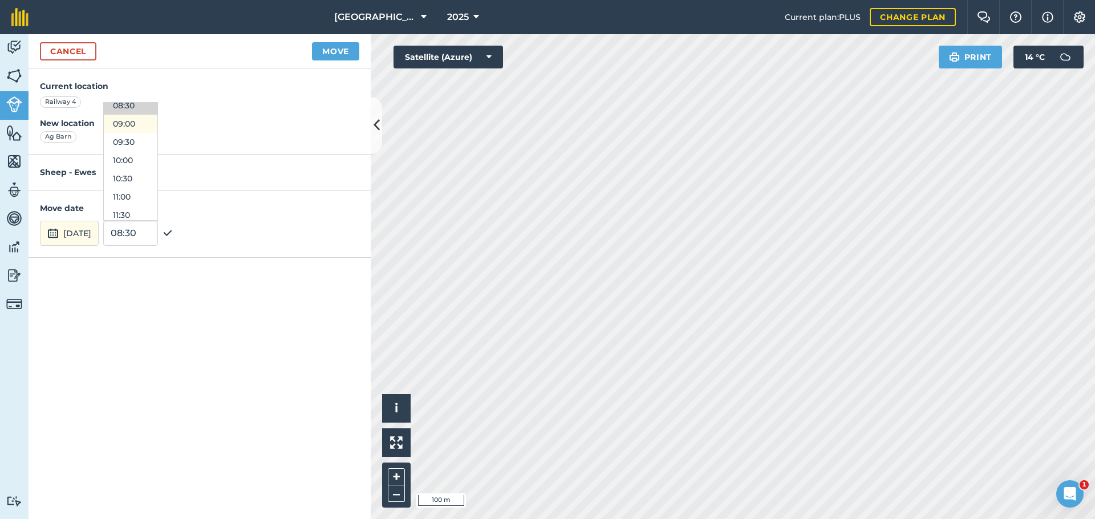
click at [157, 127] on button "09:00" at bounding box center [131, 124] width 54 height 18
click at [318, 48] on button "Move" at bounding box center [335, 51] width 47 height 18
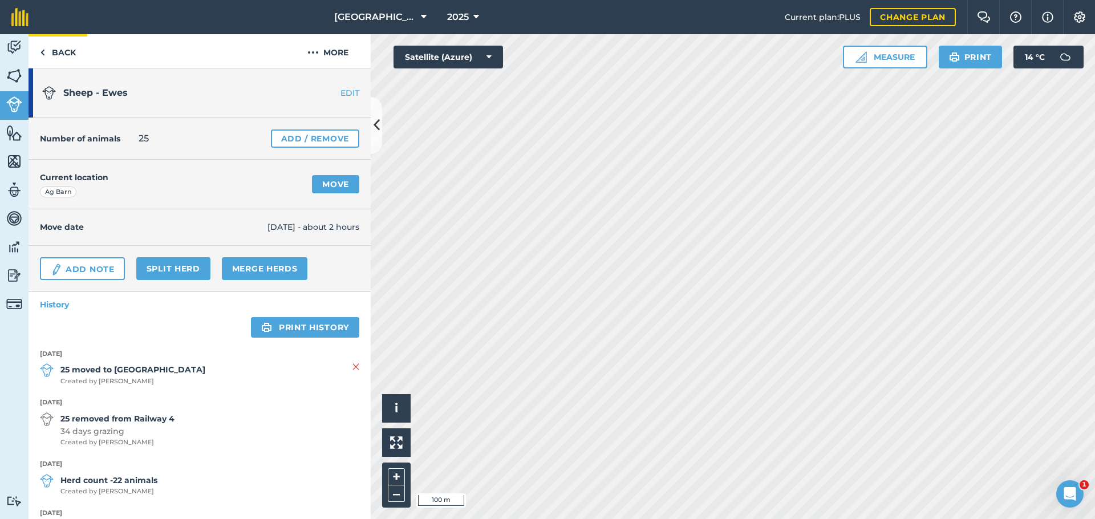
click at [74, 50] on link "Back" at bounding box center [58, 51] width 59 height 34
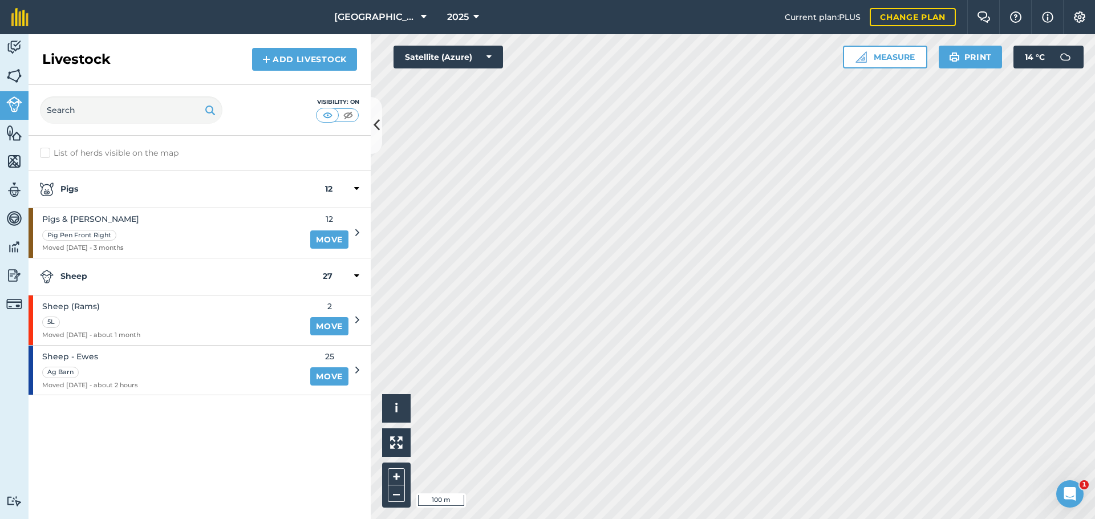
click at [381, 130] on button at bounding box center [376, 125] width 11 height 57
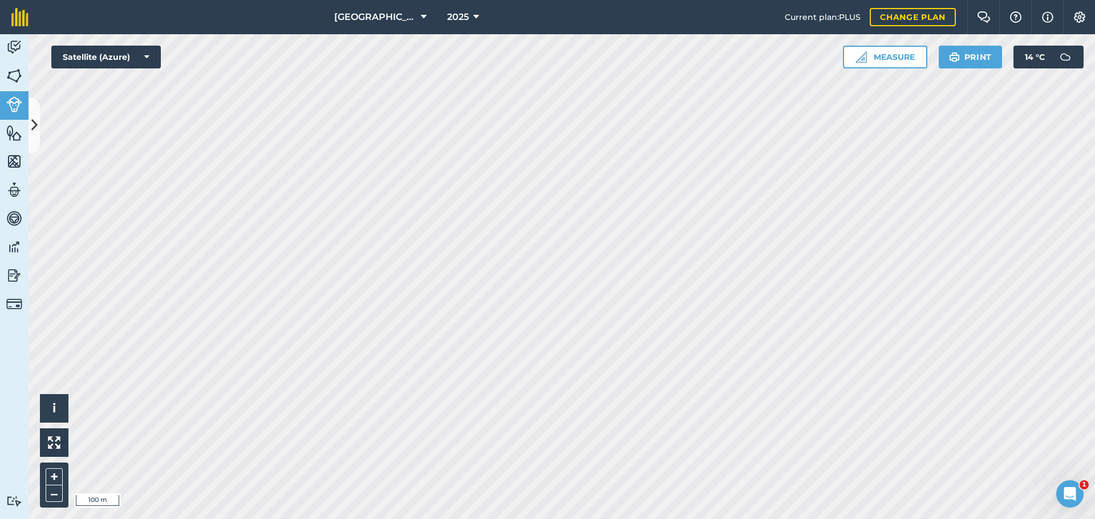
click at [17, 53] on img at bounding box center [14, 47] width 16 height 17
click at [28, 111] on link "Livestock" at bounding box center [14, 105] width 29 height 29
click at [35, 127] on icon at bounding box center [34, 125] width 6 height 20
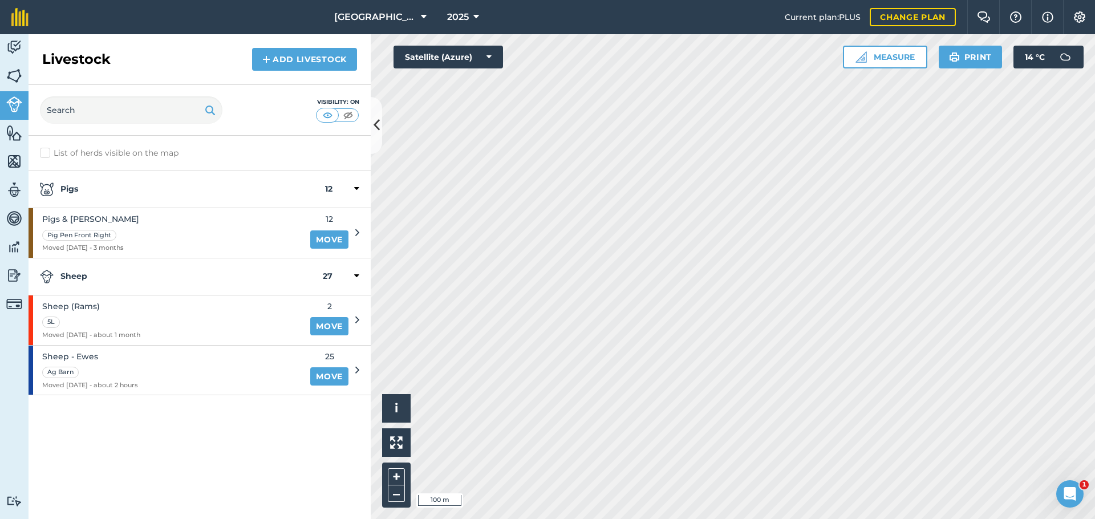
click at [14, 49] on img at bounding box center [14, 47] width 16 height 17
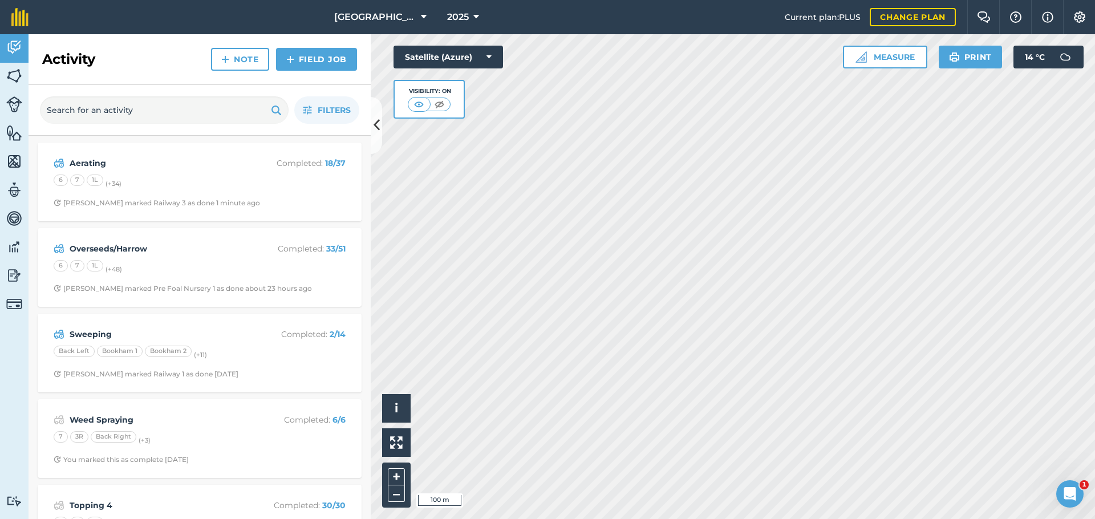
click at [159, 163] on strong "Aerating" at bounding box center [160, 163] width 181 height 13
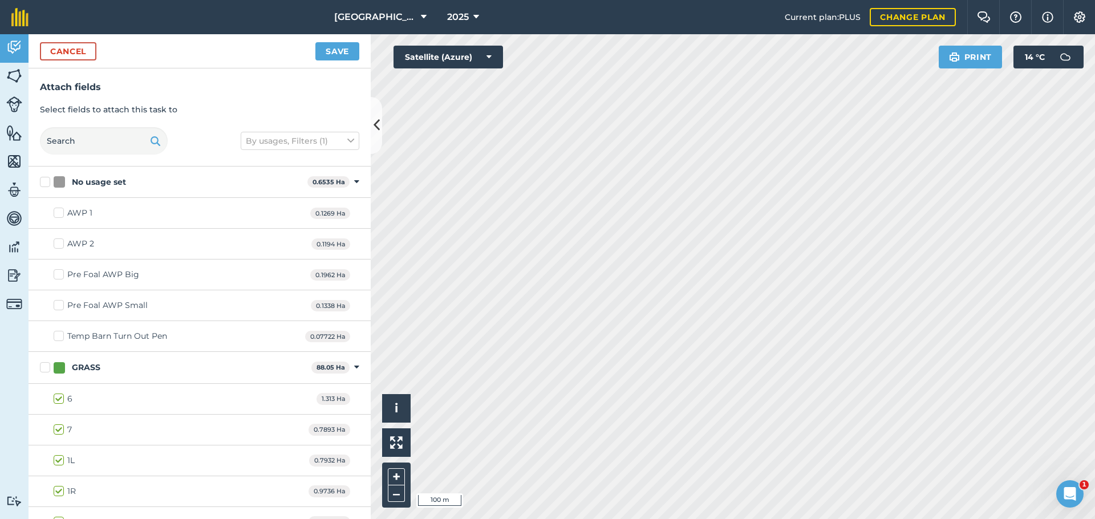
checkbox input "true"
click at [331, 47] on button "Save" at bounding box center [337, 51] width 44 height 18
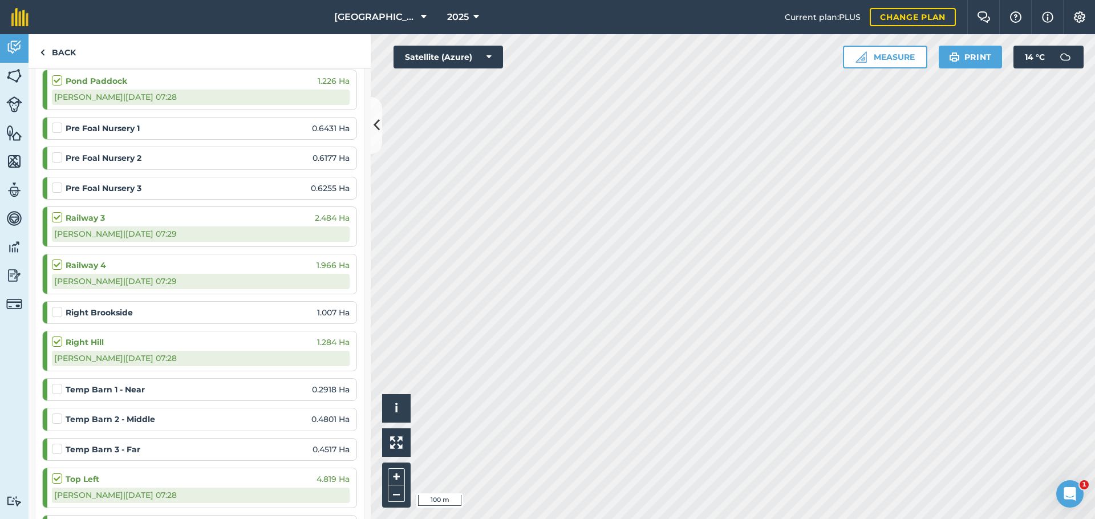
scroll to position [1172, 0]
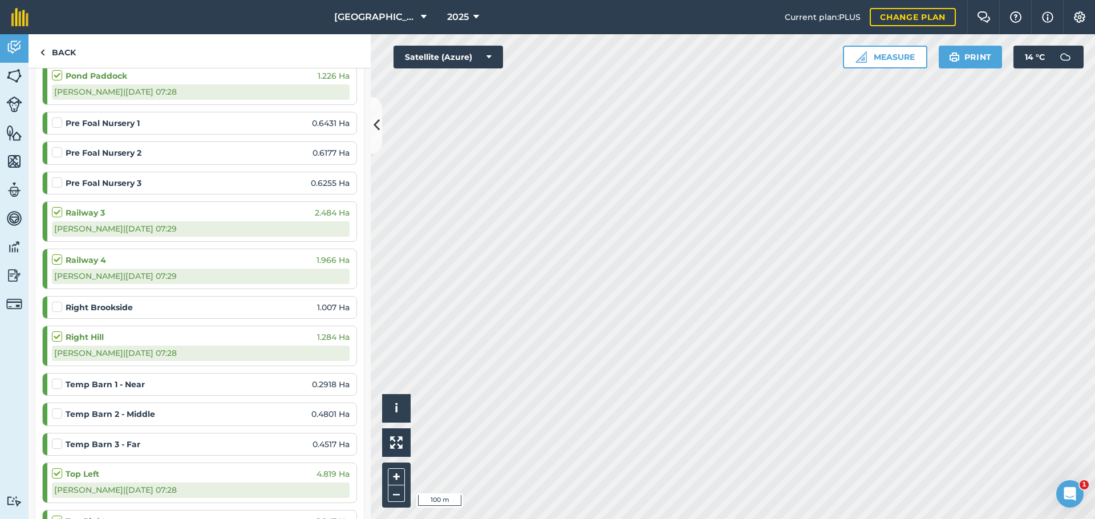
click at [58, 301] on label at bounding box center [59, 301] width 14 height 0
click at [58, 301] on input "checkbox" at bounding box center [55, 304] width 7 height 7
checkbox input "false"
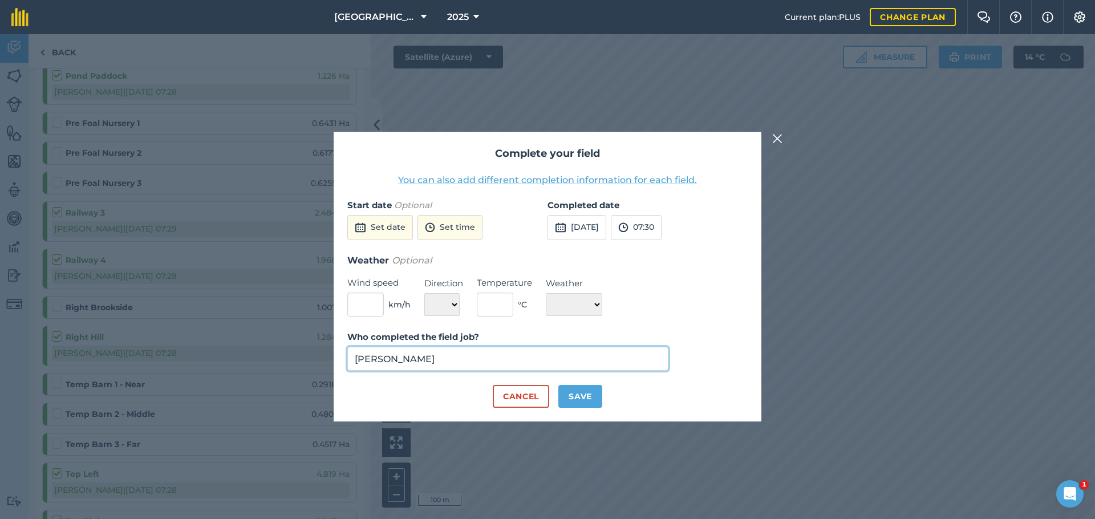
click at [417, 367] on input "Sam Shaw" at bounding box center [507, 359] width 321 height 24
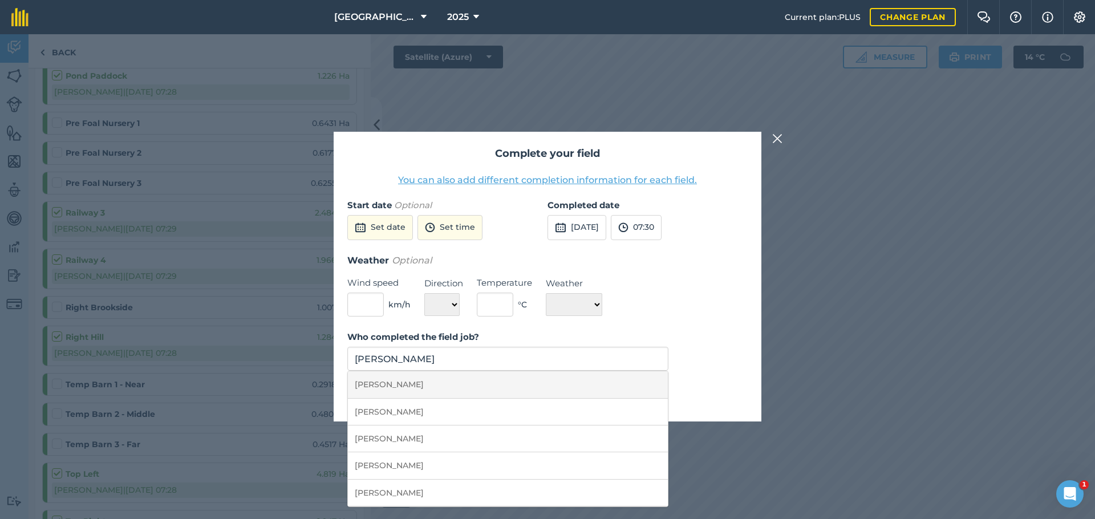
click at [415, 378] on li "Joe Goodchild" at bounding box center [508, 384] width 320 height 27
type input "Joe Goodchild"
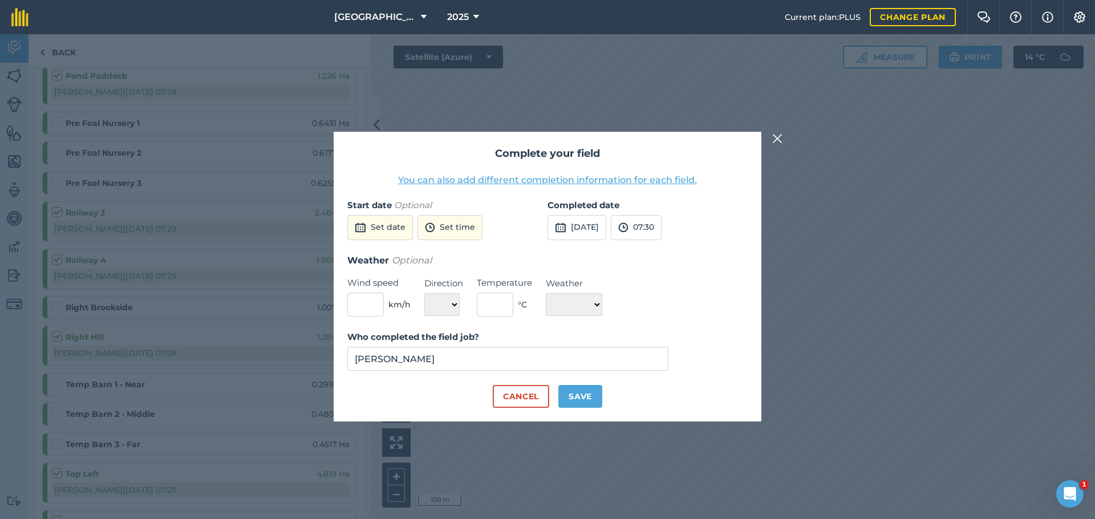
click at [565, 391] on button "Save" at bounding box center [581, 396] width 44 height 23
checkbox input "true"
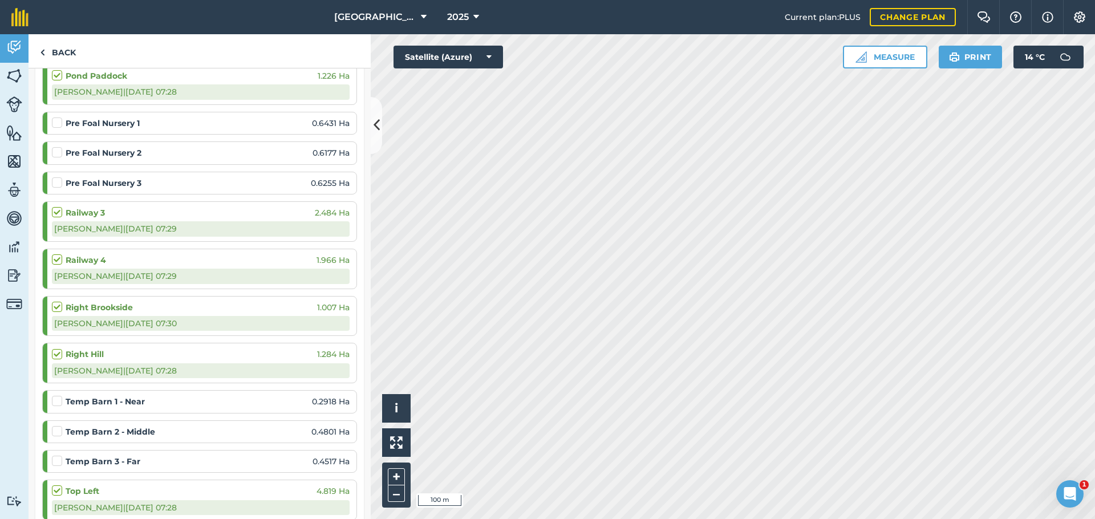
scroll to position [1173, 0]
click at [59, 395] on label at bounding box center [59, 395] width 14 height 0
click at [59, 395] on input "checkbox" at bounding box center [55, 398] width 7 height 7
checkbox input "false"
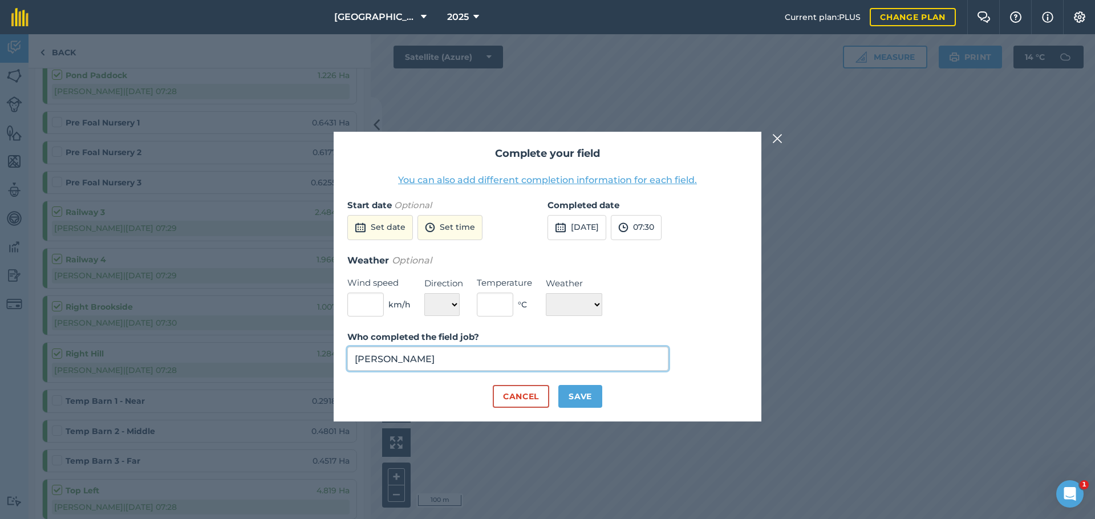
click at [403, 359] on input "Sam Shaw" at bounding box center [507, 359] width 321 height 24
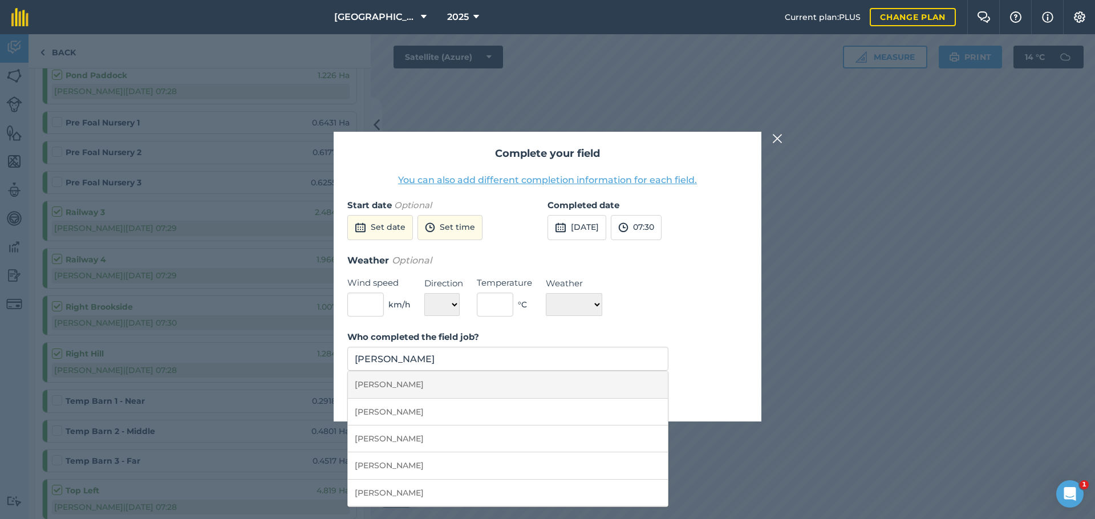
click at [468, 379] on li "Joe Goodchild" at bounding box center [508, 384] width 320 height 27
type input "Joe Goodchild"
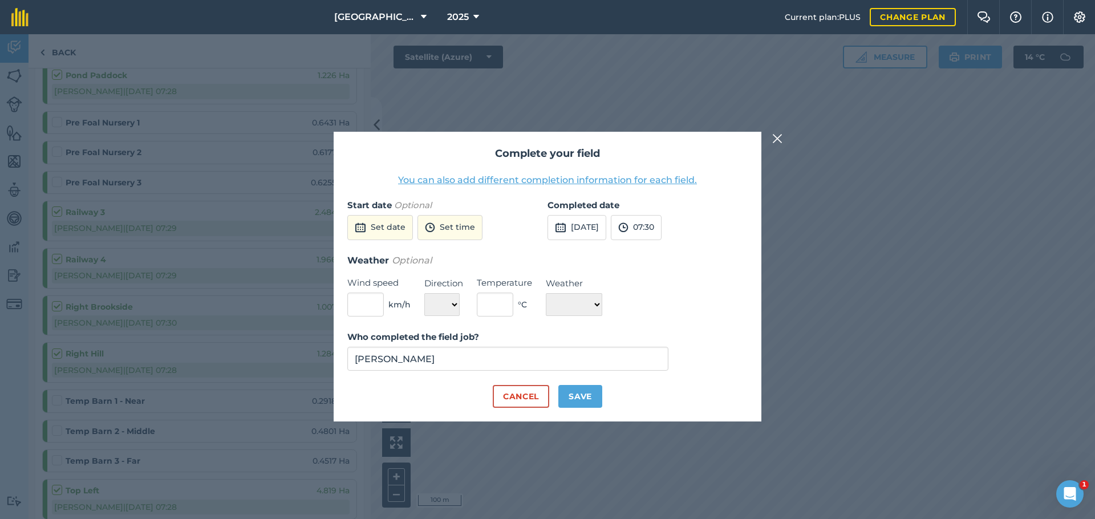
click at [571, 397] on button "Save" at bounding box center [581, 396] width 44 height 23
checkbox input "true"
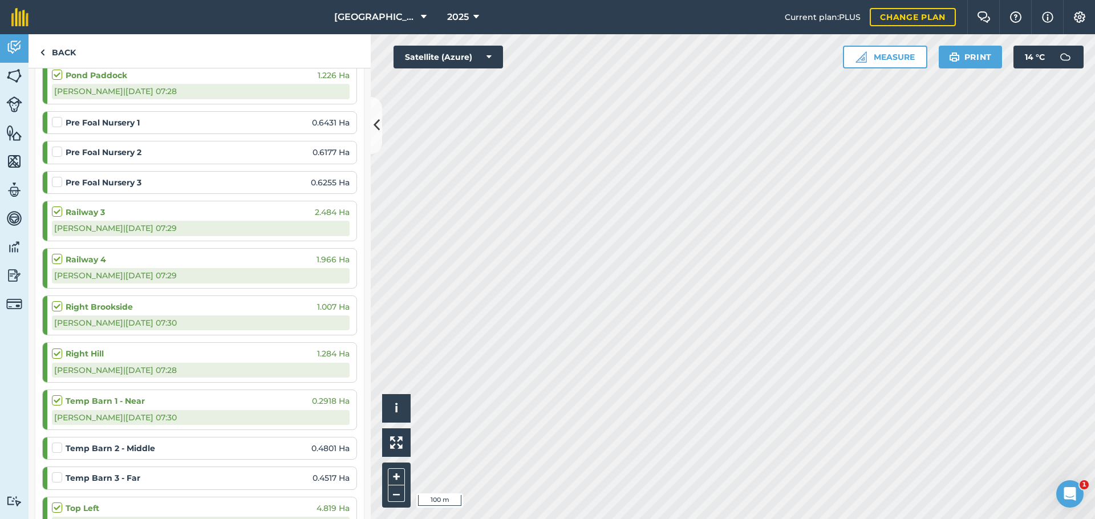
click at [55, 442] on label at bounding box center [59, 442] width 14 height 0
click at [55, 442] on input "checkbox" at bounding box center [55, 445] width 7 height 7
checkbox input "false"
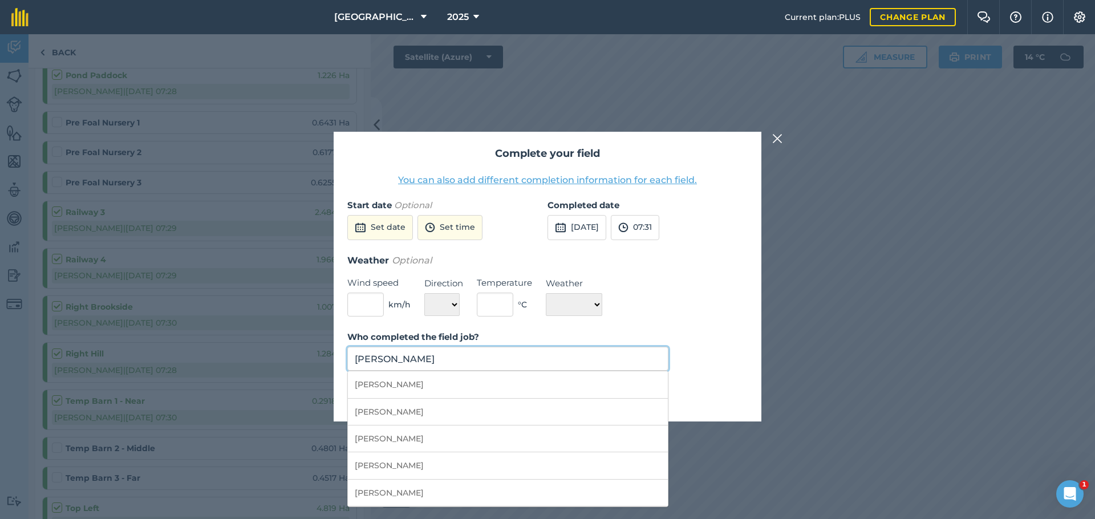
click at [384, 367] on input "Sam Shaw" at bounding box center [507, 359] width 321 height 24
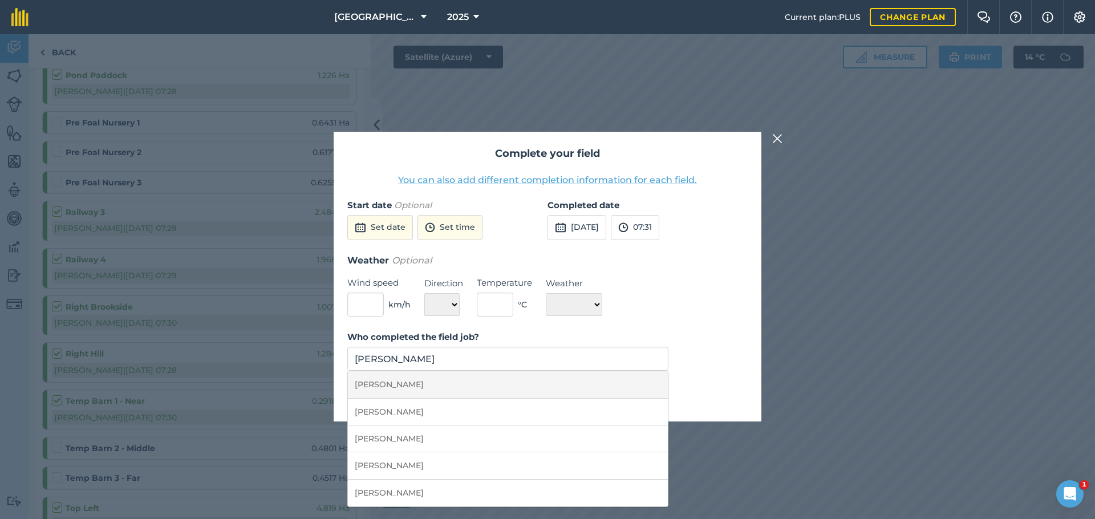
click at [388, 382] on li "Joe Goodchild" at bounding box center [508, 384] width 320 height 27
type input "Joe Goodchild"
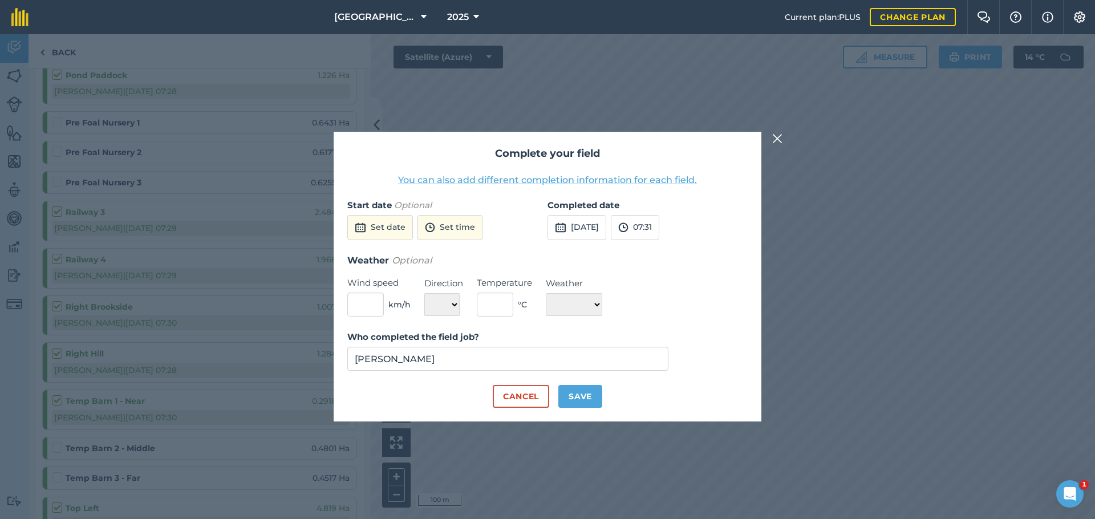
click at [597, 398] on button "Save" at bounding box center [581, 396] width 44 height 23
checkbox input "true"
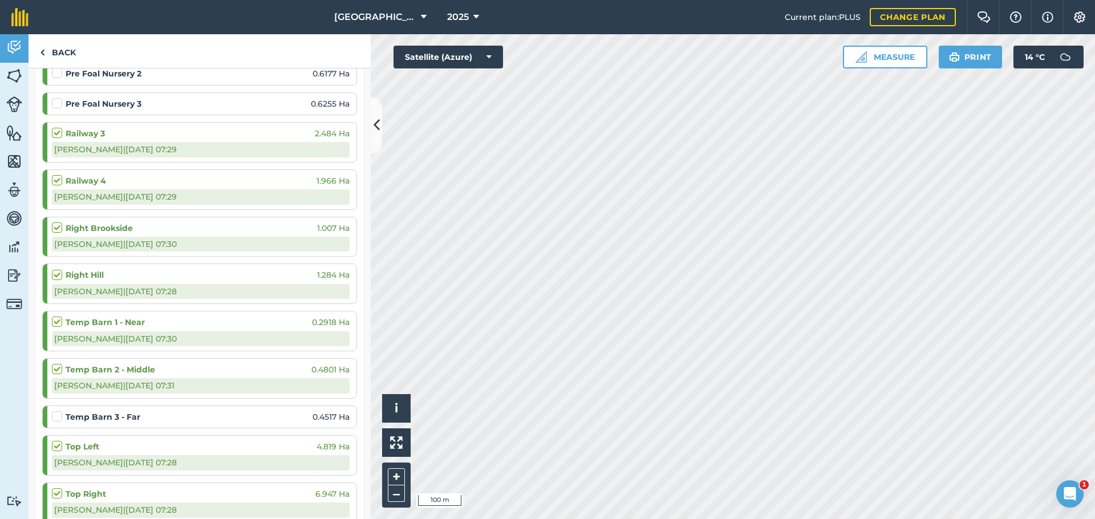
scroll to position [1259, 0]
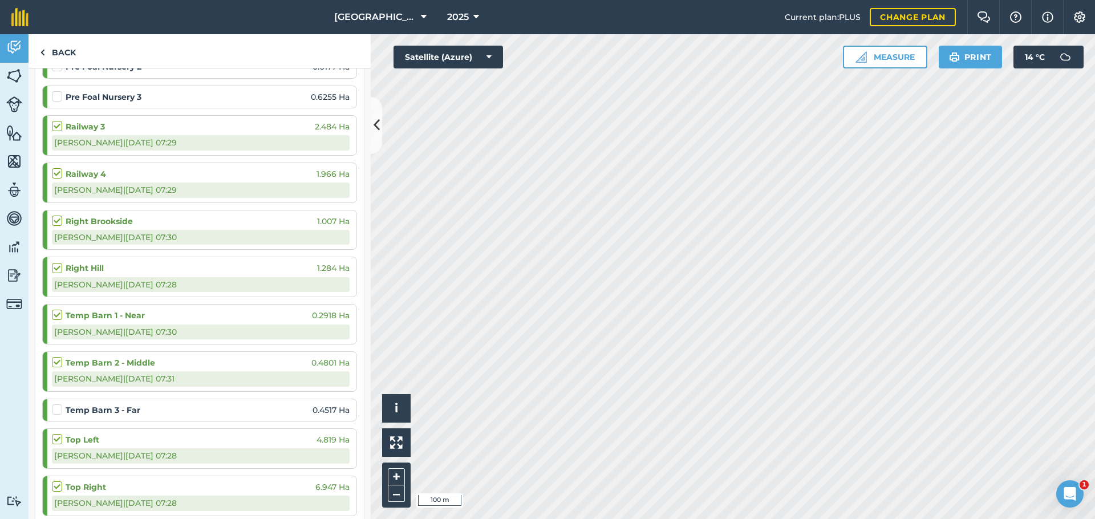
click at [54, 404] on label at bounding box center [59, 404] width 14 height 0
click at [54, 404] on input "checkbox" at bounding box center [55, 407] width 7 height 7
checkbox input "false"
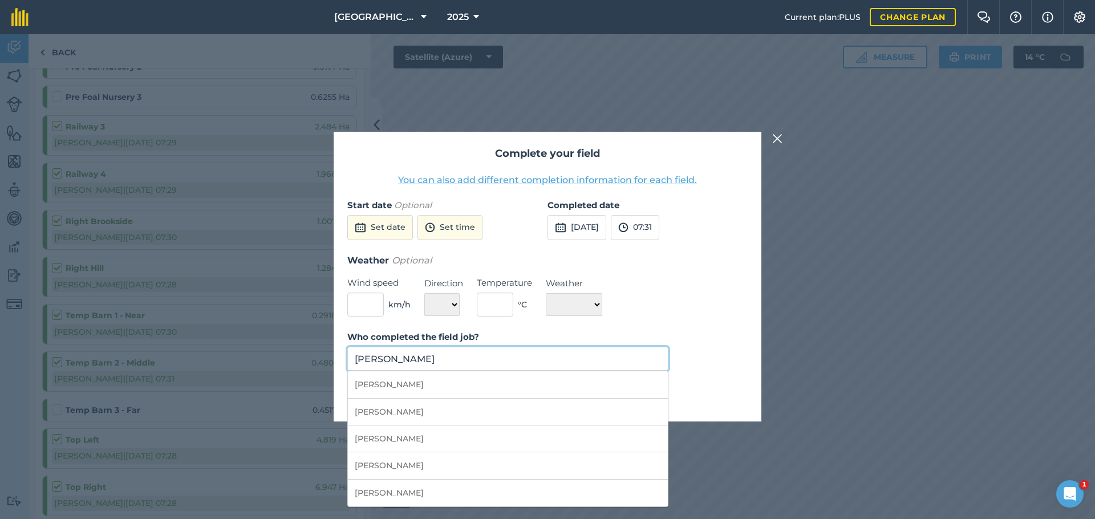
click at [385, 369] on input "Sam Shaw" at bounding box center [507, 359] width 321 height 24
drag, startPoint x: 393, startPoint y: 382, endPoint x: 464, endPoint y: 391, distance: 71.3
click at [394, 382] on li "Joe Goodchild" at bounding box center [508, 384] width 320 height 27
type input "Joe Goodchild"
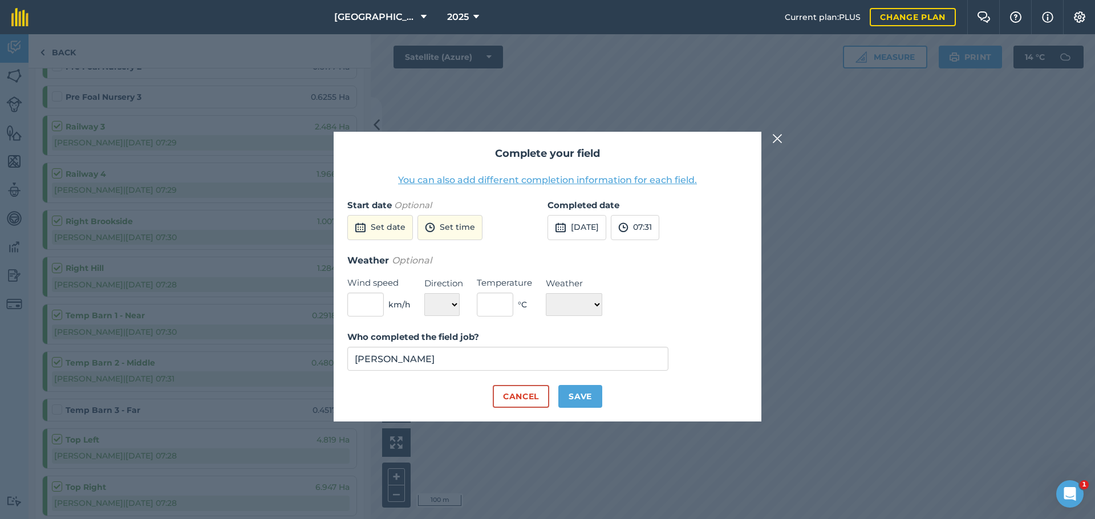
click at [580, 392] on button "Save" at bounding box center [581, 396] width 44 height 23
checkbox input "true"
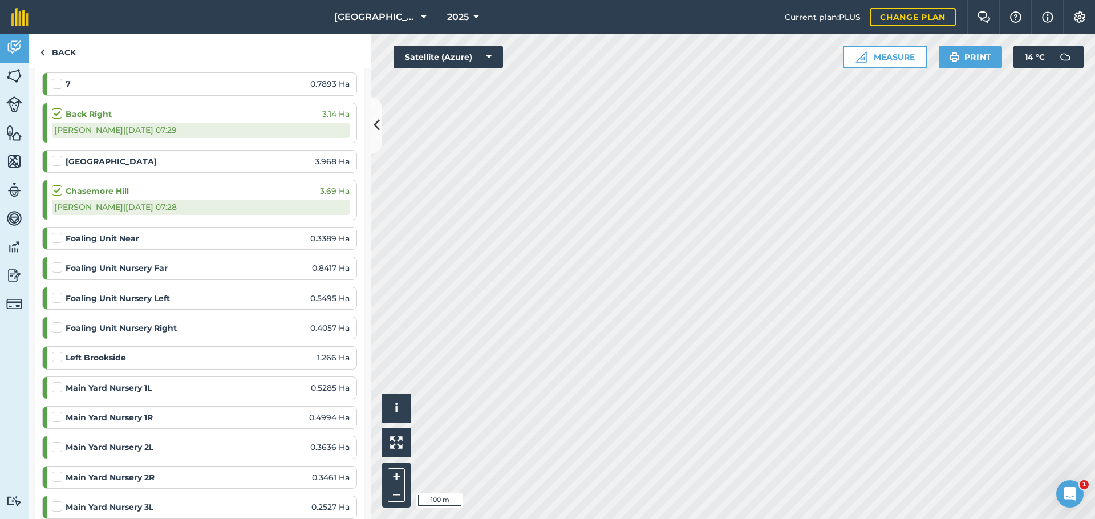
scroll to position [681, 0]
click at [54, 352] on label at bounding box center [59, 352] width 14 height 0
click at [54, 352] on input "checkbox" at bounding box center [55, 355] width 7 height 7
checkbox input "false"
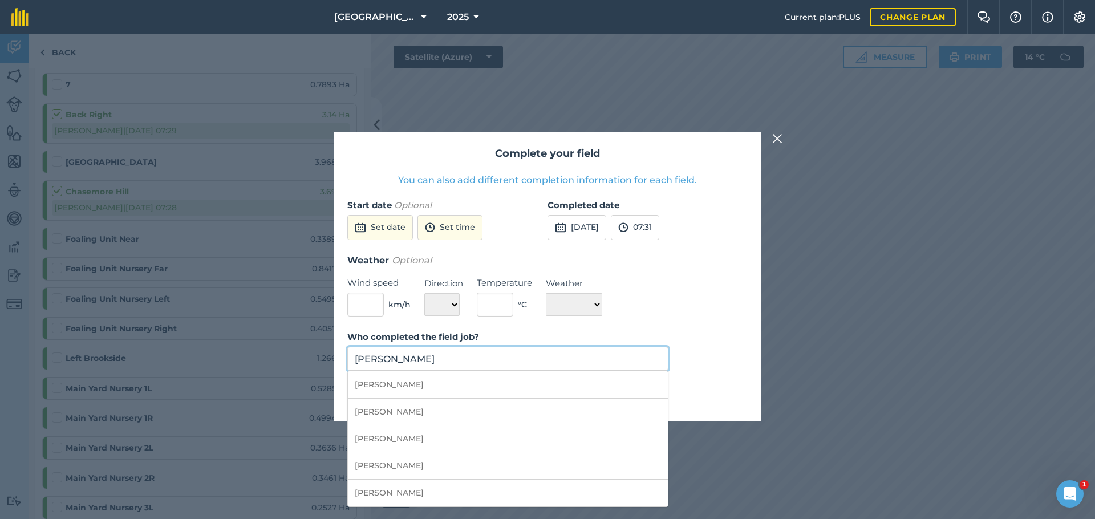
click at [394, 357] on input "Sam Shaw" at bounding box center [507, 359] width 321 height 24
click at [402, 382] on li "Joe Goodchild" at bounding box center [508, 384] width 320 height 27
type input "Joe Goodchild"
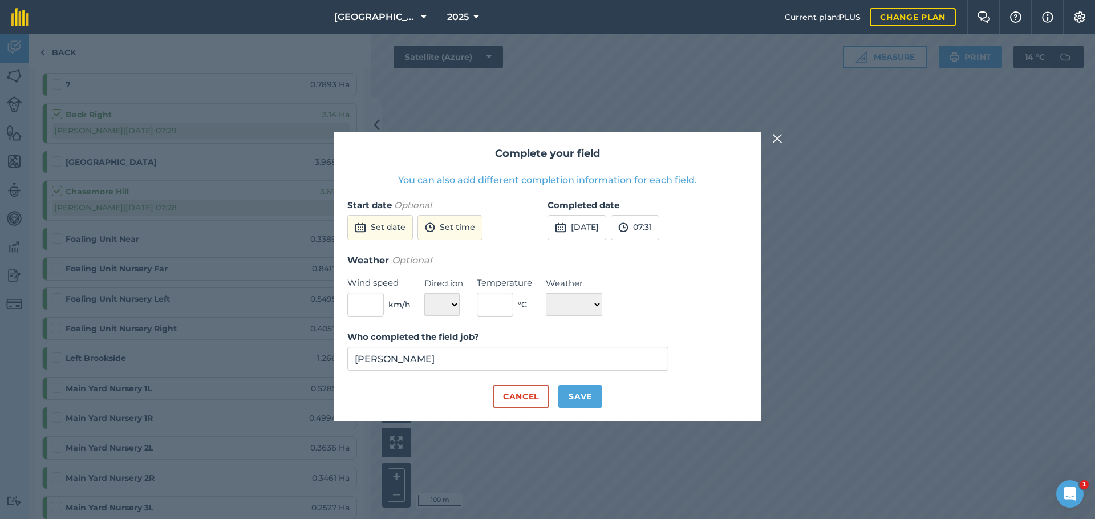
click at [612, 397] on div "Cancel Save" at bounding box center [547, 396] width 400 height 23
click at [605, 397] on div "Cancel Save" at bounding box center [547, 396] width 400 height 23
click at [601, 397] on button "Save" at bounding box center [581, 396] width 44 height 23
checkbox input "true"
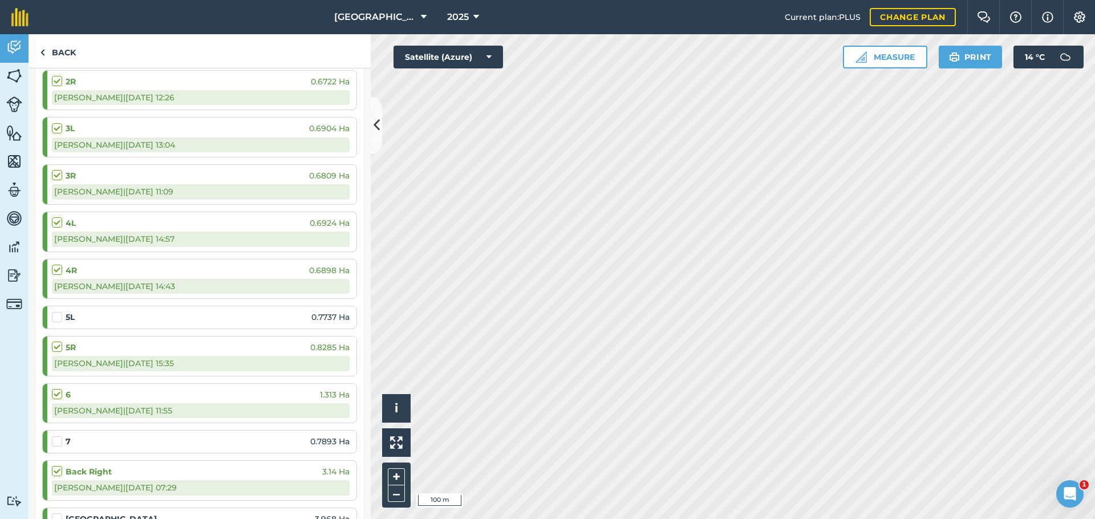
scroll to position [322, 0]
click at [62, 313] on label at bounding box center [59, 313] width 14 height 0
click at [59, 315] on input "checkbox" at bounding box center [55, 316] width 7 height 7
checkbox input "false"
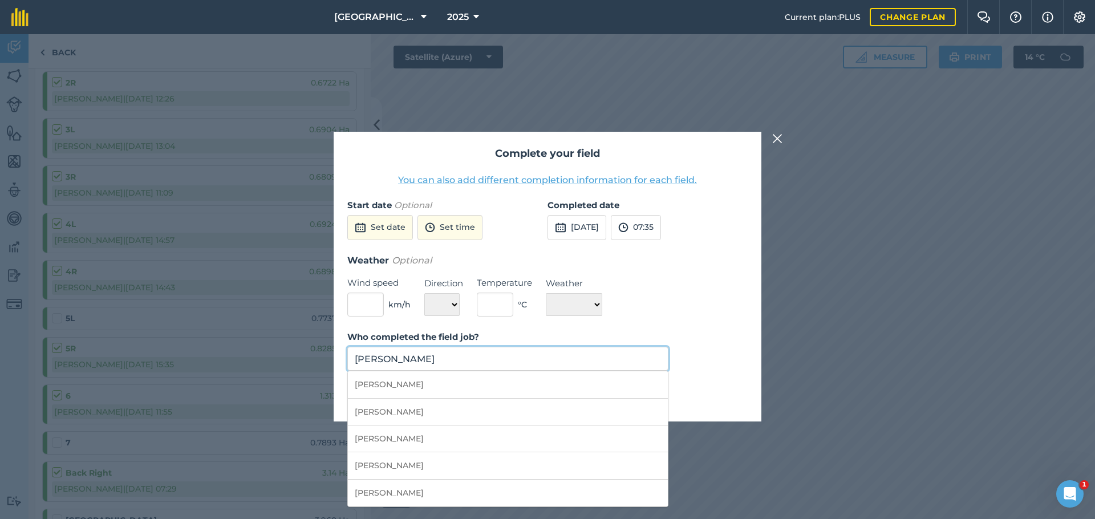
click at [412, 355] on input "Sam Shaw" at bounding box center [507, 359] width 321 height 24
click at [415, 387] on li "Joe Goodchild" at bounding box center [508, 384] width 320 height 27
type input "Joe Goodchild"
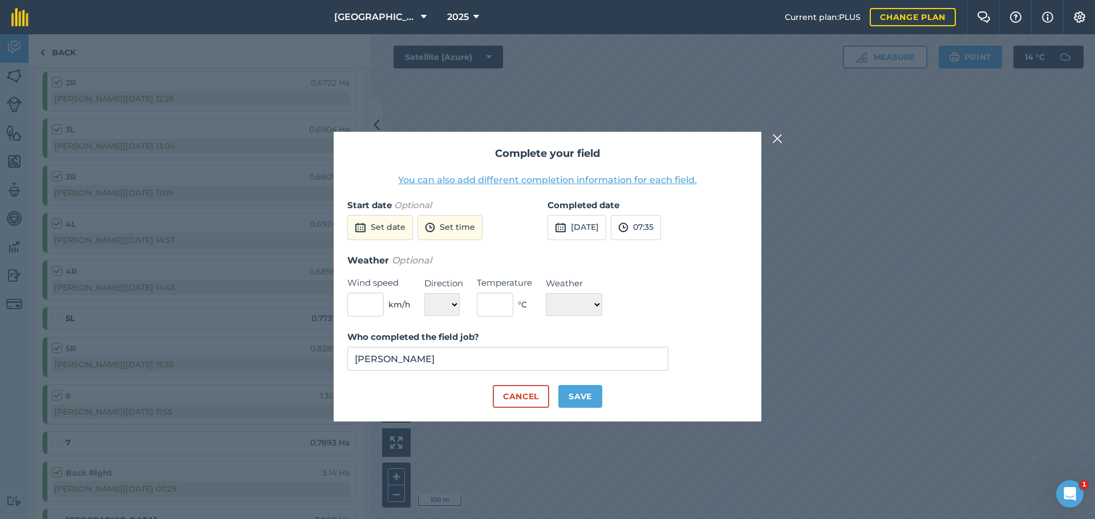
click at [581, 399] on button "Save" at bounding box center [581, 396] width 44 height 23
checkbox input "true"
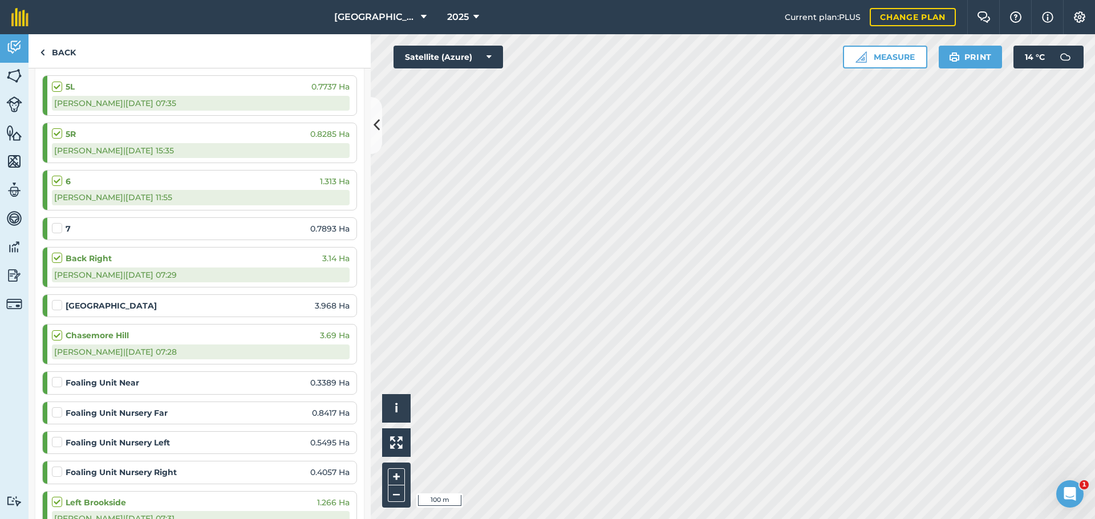
scroll to position [564, 0]
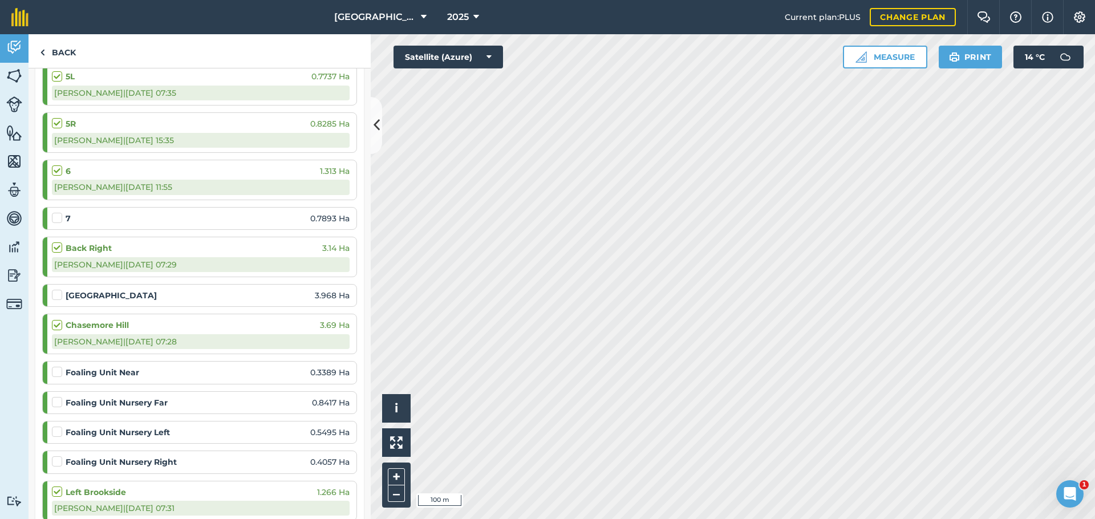
drag, startPoint x: 57, startPoint y: 286, endPoint x: 66, endPoint y: 284, distance: 9.4
click at [62, 289] on label at bounding box center [59, 289] width 14 height 0
click at [59, 289] on input "checkbox" at bounding box center [55, 292] width 7 height 7
checkbox input "false"
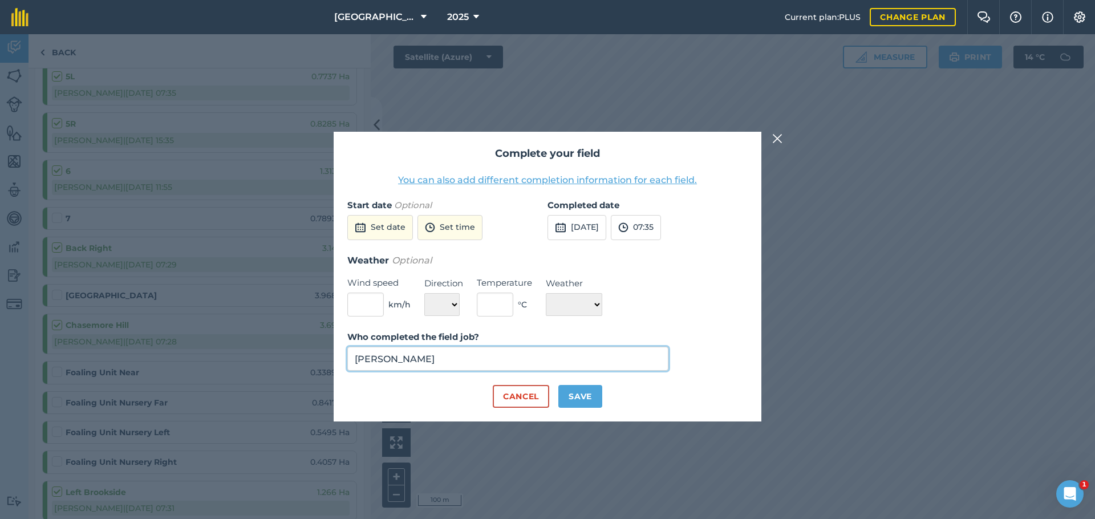
click at [483, 353] on input "Sam Shaw" at bounding box center [507, 359] width 321 height 24
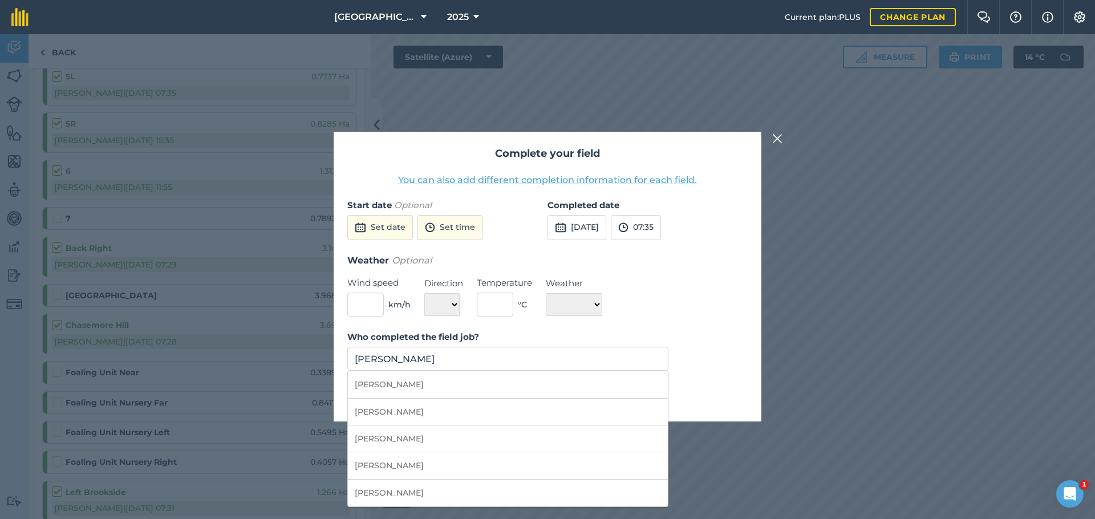
click at [452, 380] on li "Joe Goodchild" at bounding box center [508, 384] width 320 height 27
type input "Joe Goodchild"
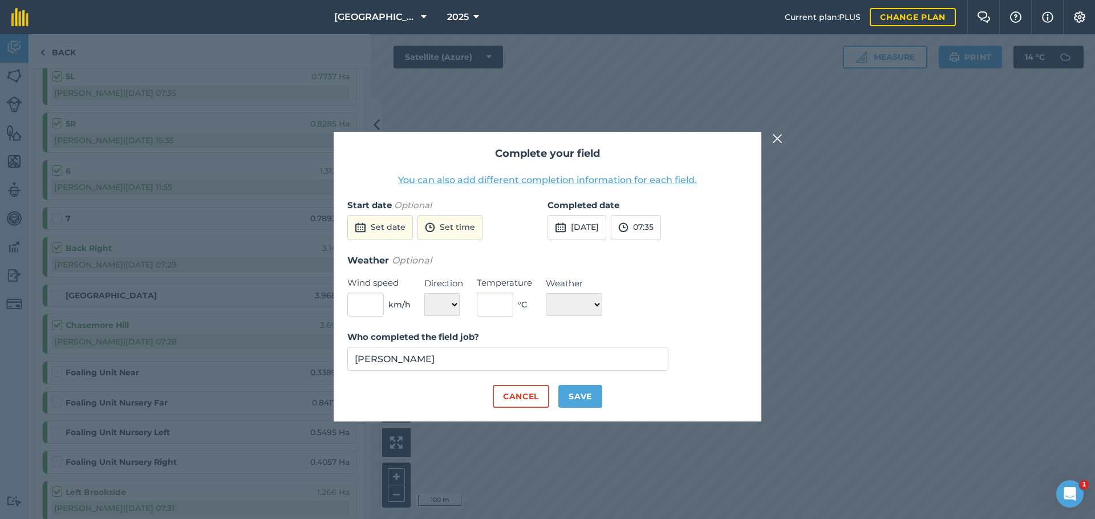
click at [585, 389] on button "Save" at bounding box center [581, 396] width 44 height 23
checkbox input "true"
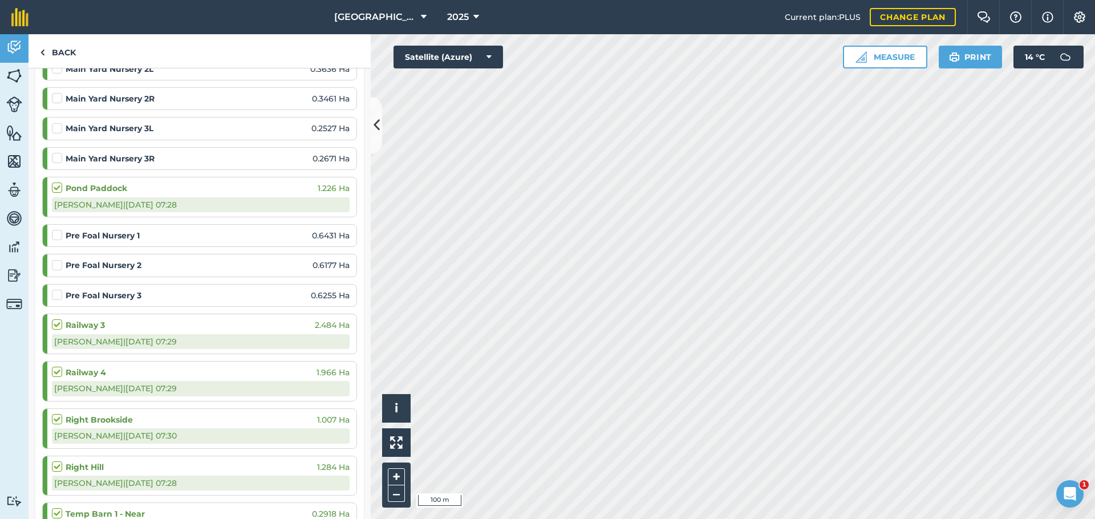
scroll to position [1119, 0]
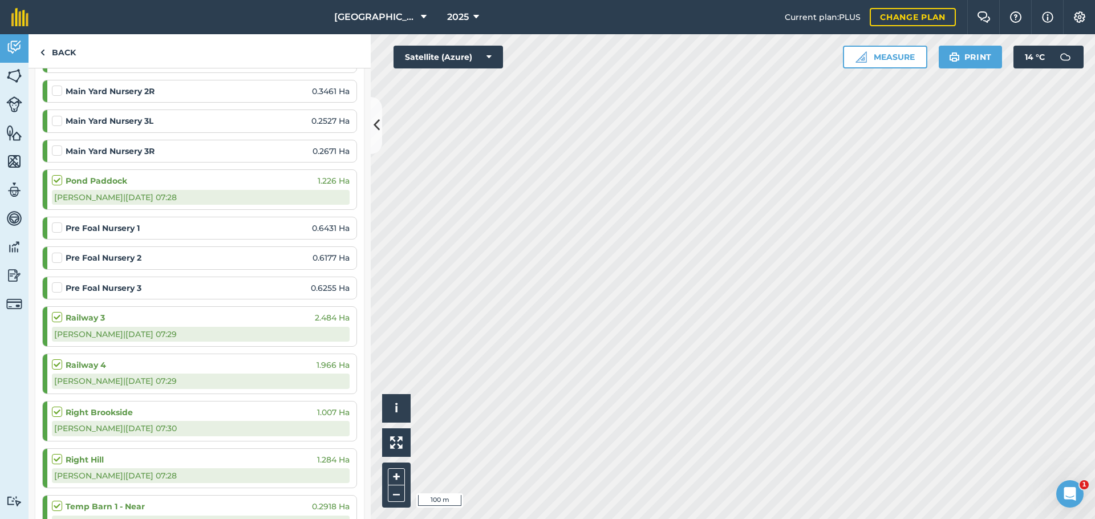
click at [58, 175] on label at bounding box center [59, 175] width 14 height 0
click at [58, 175] on input "checkbox" at bounding box center [55, 178] width 7 height 7
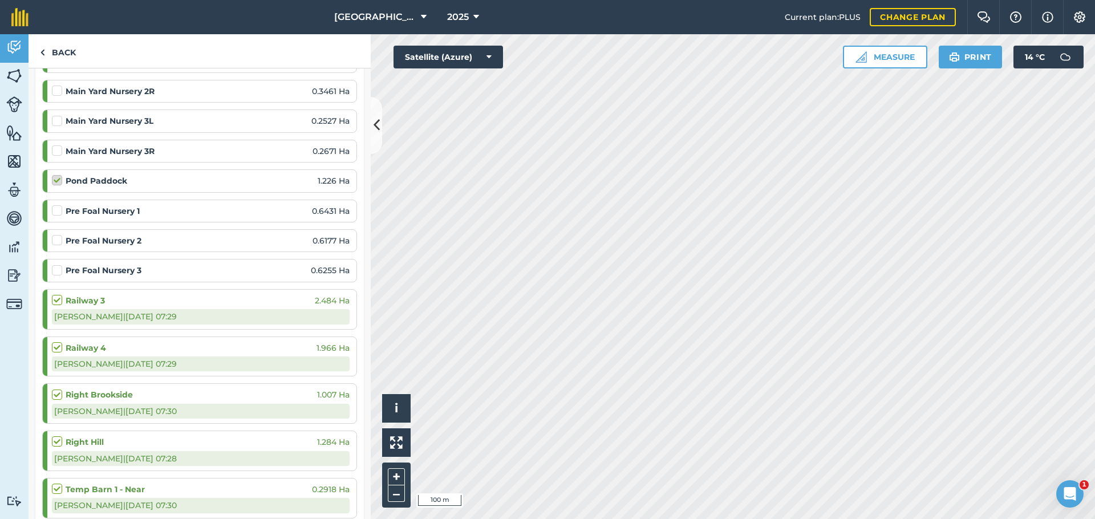
checkbox input "false"
click at [56, 294] on label at bounding box center [59, 294] width 14 height 0
click at [56, 294] on input "checkbox" at bounding box center [55, 297] width 7 height 7
checkbox input "false"
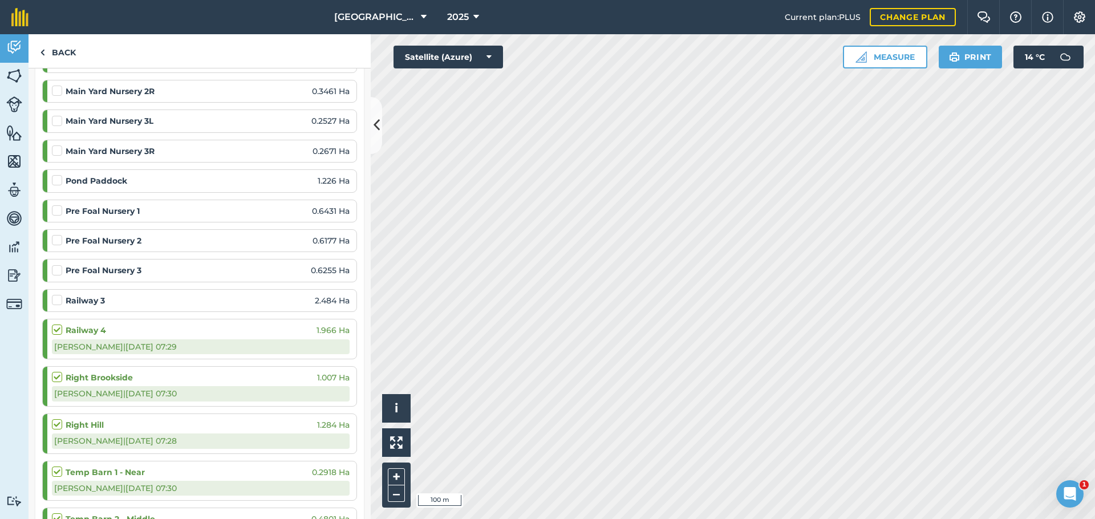
click at [59, 324] on label at bounding box center [59, 324] width 14 height 0
click at [59, 324] on input "checkbox" at bounding box center [55, 327] width 7 height 7
checkbox input "false"
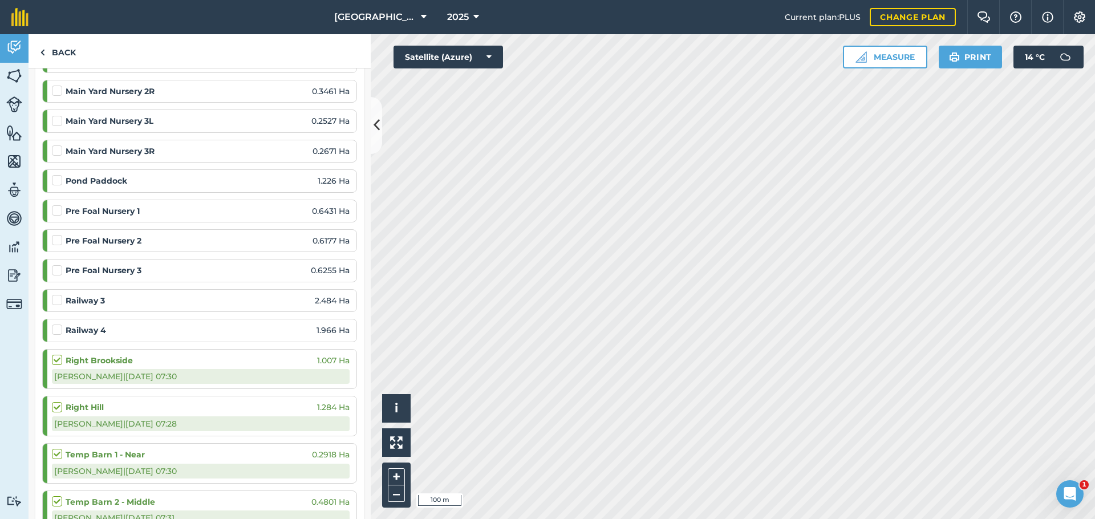
click at [56, 354] on label at bounding box center [59, 354] width 14 height 0
click at [56, 354] on input "checkbox" at bounding box center [55, 357] width 7 height 7
checkbox input "false"
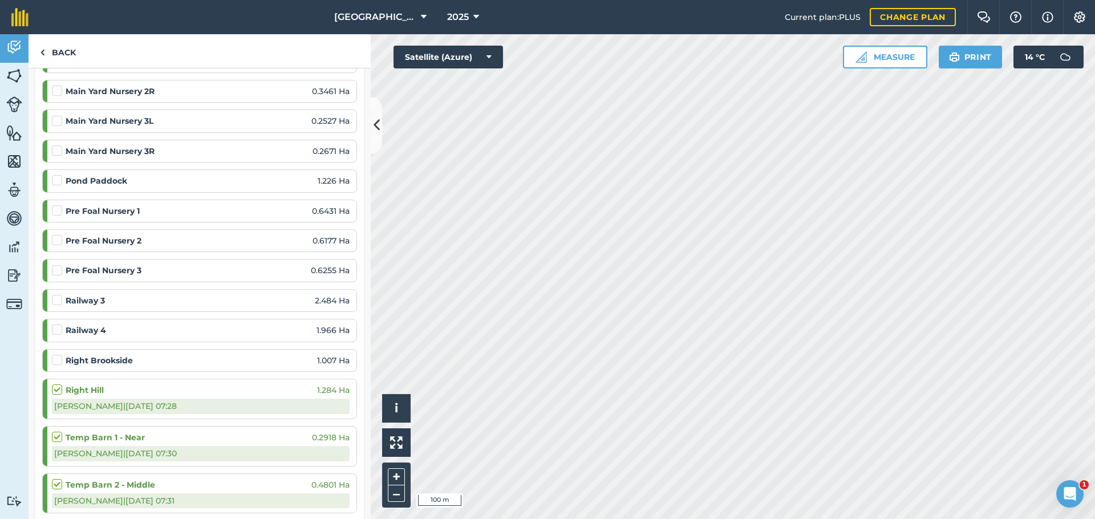
click at [59, 384] on label at bounding box center [59, 384] width 14 height 0
click at [59, 384] on input "checkbox" at bounding box center [55, 387] width 7 height 7
checkbox input "false"
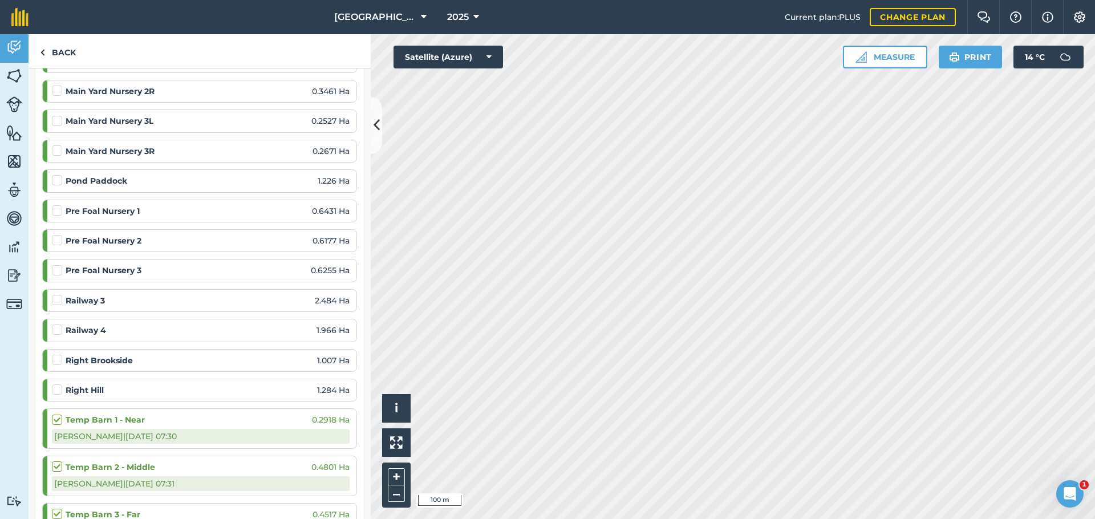
click at [55, 414] on label at bounding box center [59, 414] width 14 height 0
click at [55, 414] on input "checkbox" at bounding box center [55, 417] width 7 height 7
checkbox input "false"
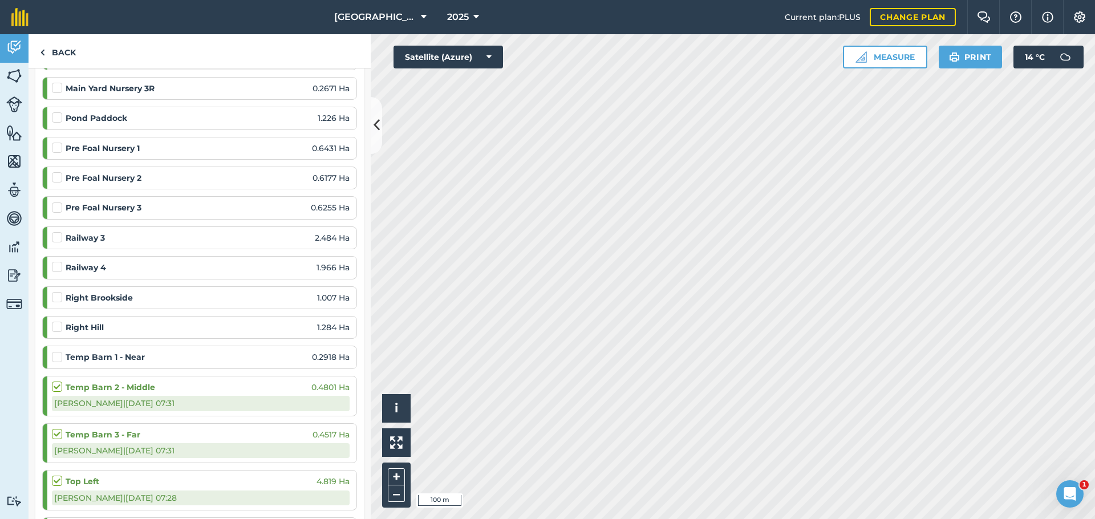
scroll to position [1186, 0]
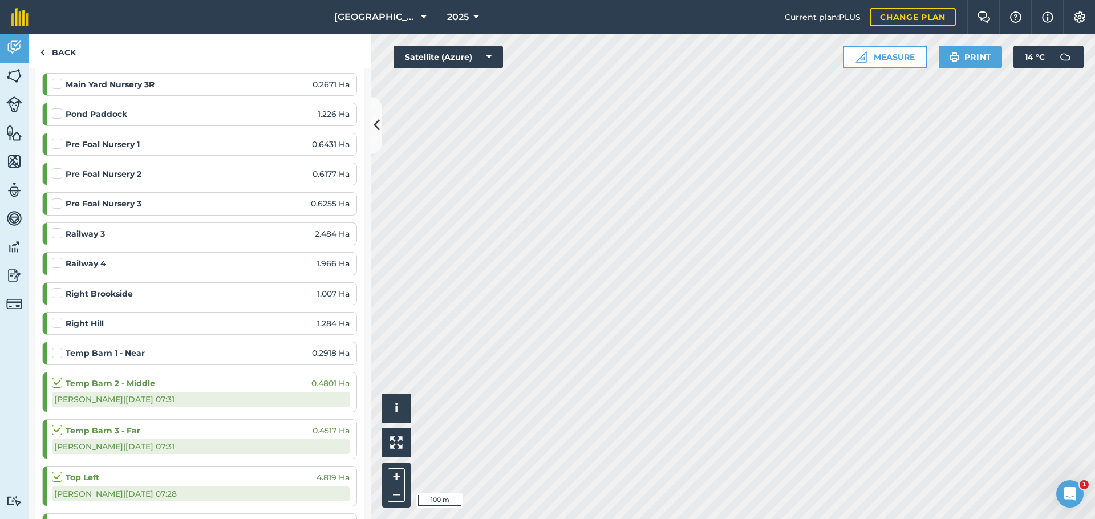
click at [60, 377] on label at bounding box center [59, 377] width 14 height 0
click at [59, 377] on input "checkbox" at bounding box center [55, 380] width 7 height 7
checkbox input "false"
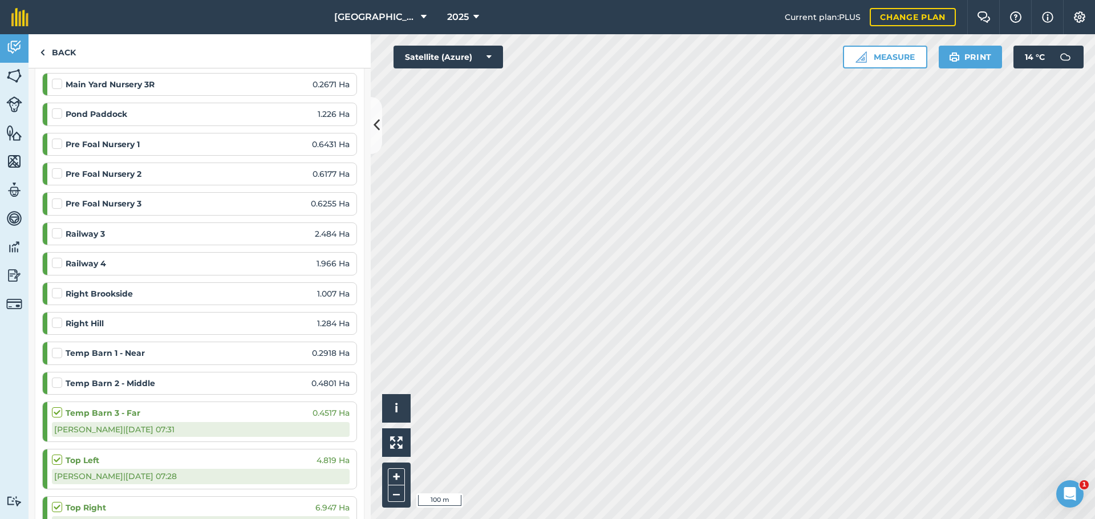
click at [57, 407] on label at bounding box center [59, 407] width 14 height 0
click at [57, 407] on input "checkbox" at bounding box center [55, 410] width 7 height 7
checkbox input "false"
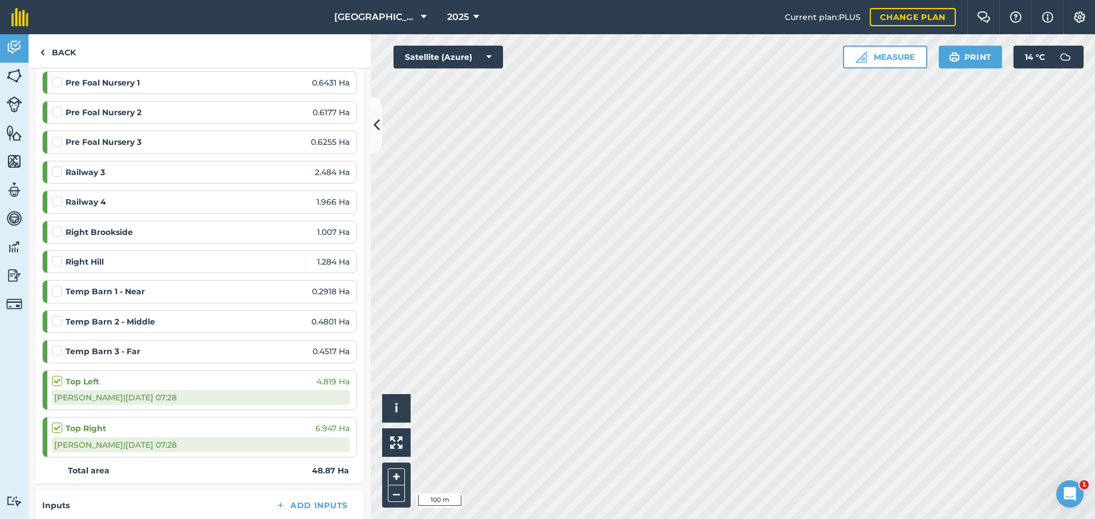
scroll to position [1252, 0]
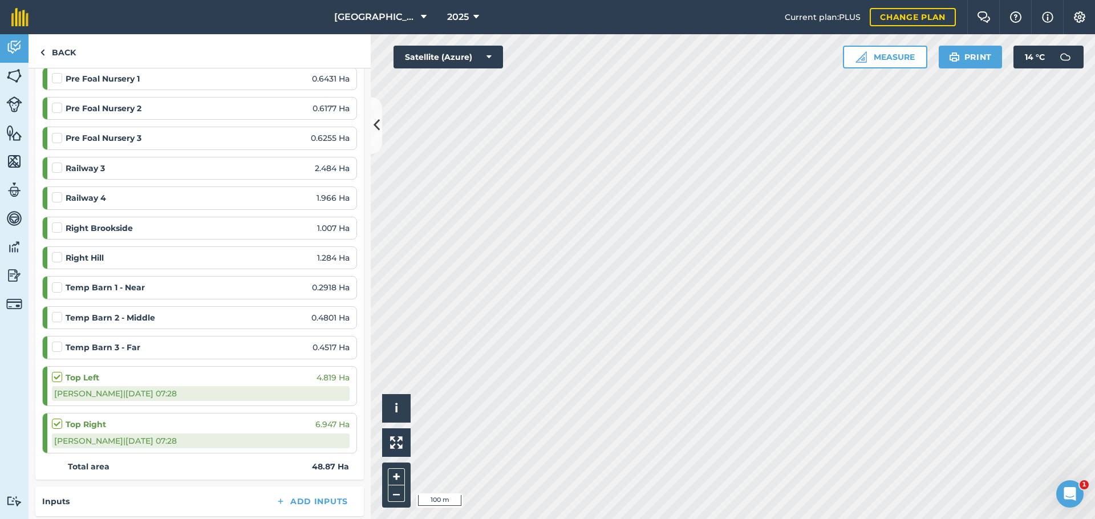
click at [58, 371] on label at bounding box center [59, 371] width 14 height 0
click at [58, 371] on input "checkbox" at bounding box center [55, 374] width 7 height 7
checkbox input "false"
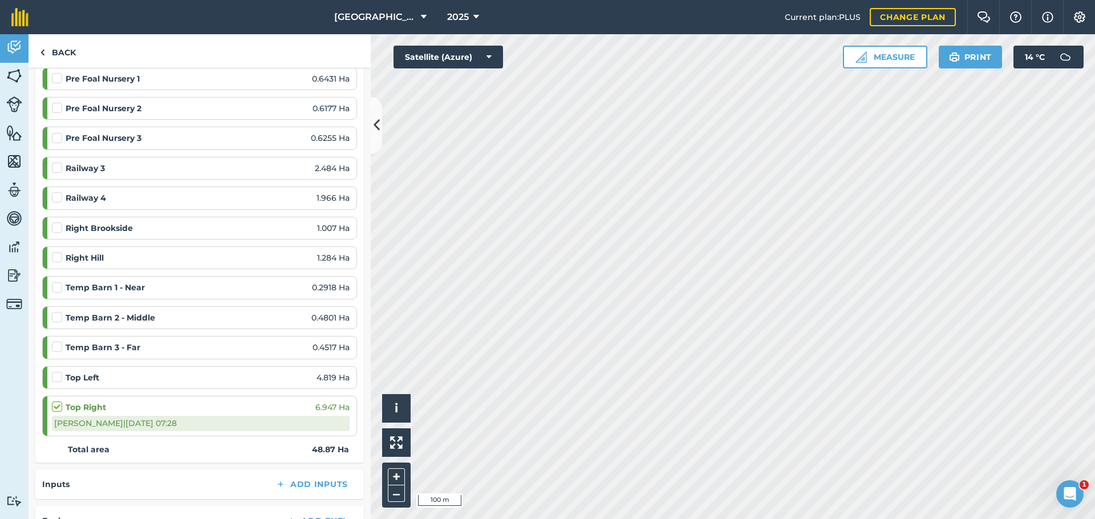
click at [54, 401] on label at bounding box center [59, 401] width 14 height 0
click at [54, 401] on input "checkbox" at bounding box center [55, 404] width 7 height 7
checkbox input "false"
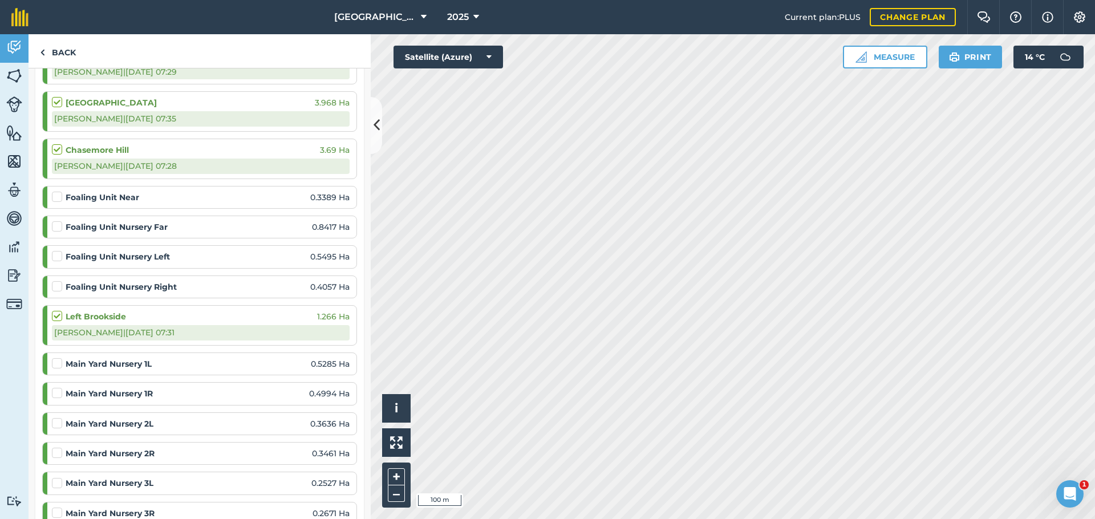
scroll to position [745, 0]
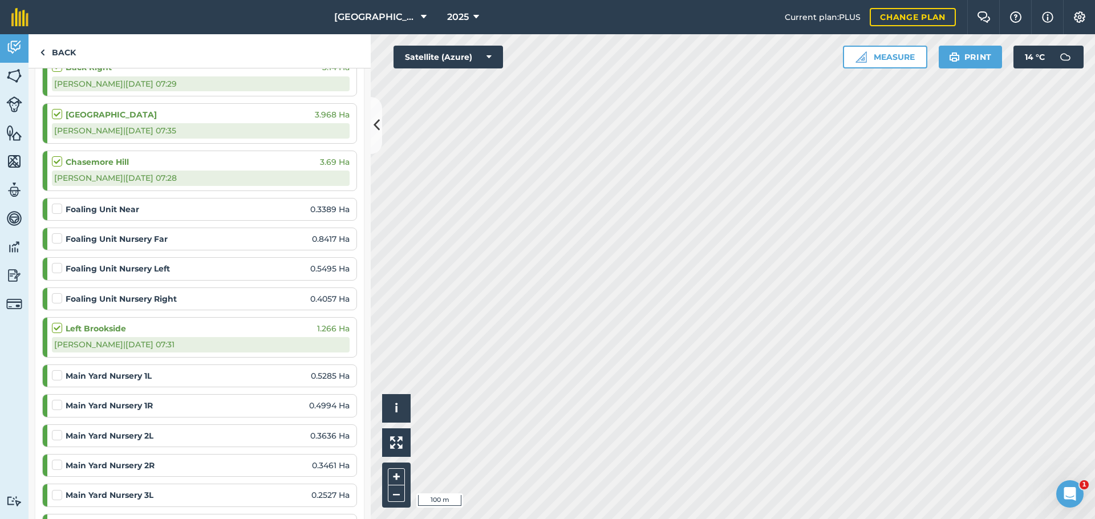
click at [61, 322] on label at bounding box center [59, 322] width 14 height 0
click at [59, 322] on input "checkbox" at bounding box center [55, 325] width 7 height 7
checkbox input "false"
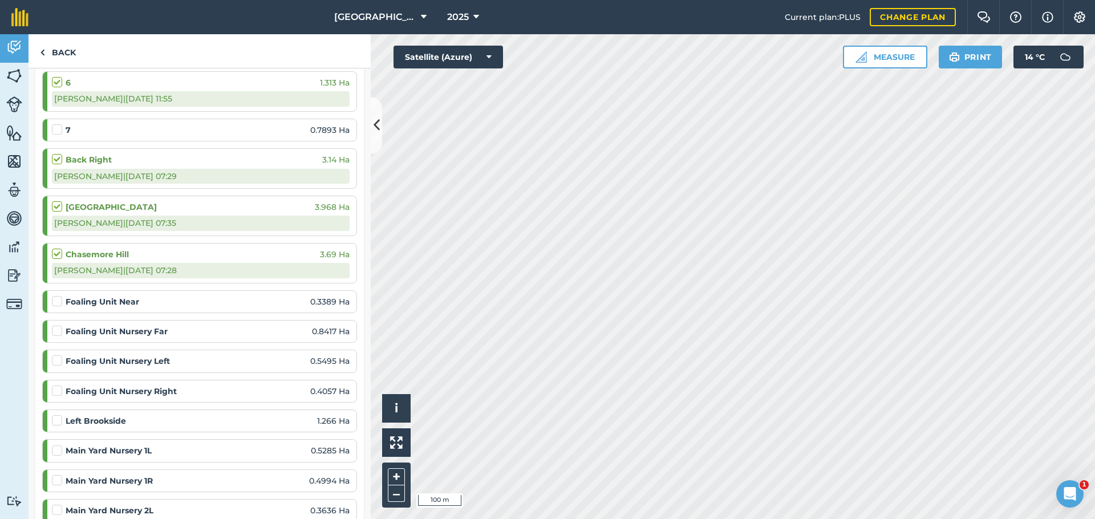
scroll to position [646, 0]
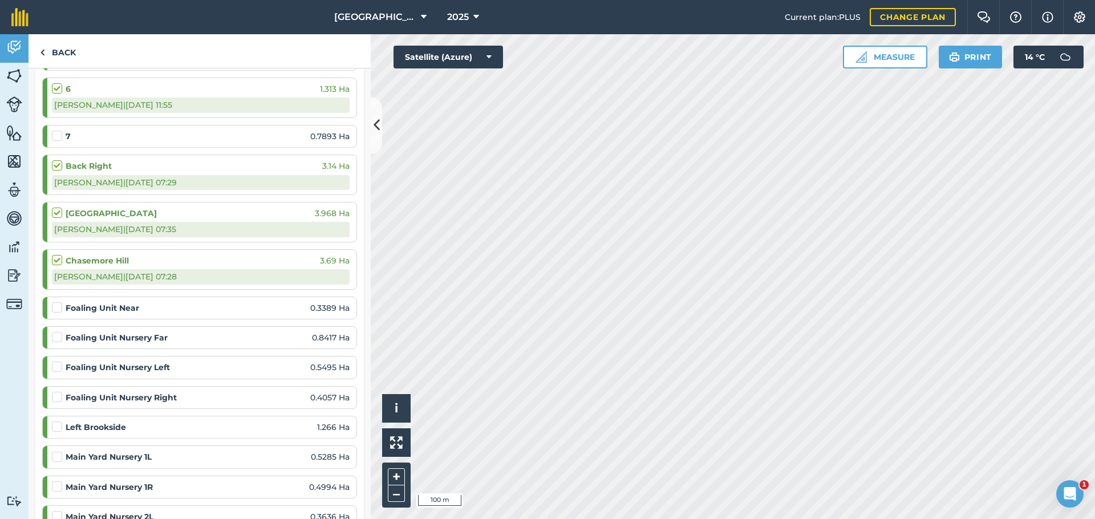
click at [58, 254] on label at bounding box center [59, 254] width 14 height 0
click at [58, 254] on input "checkbox" at bounding box center [55, 257] width 7 height 7
checkbox input "false"
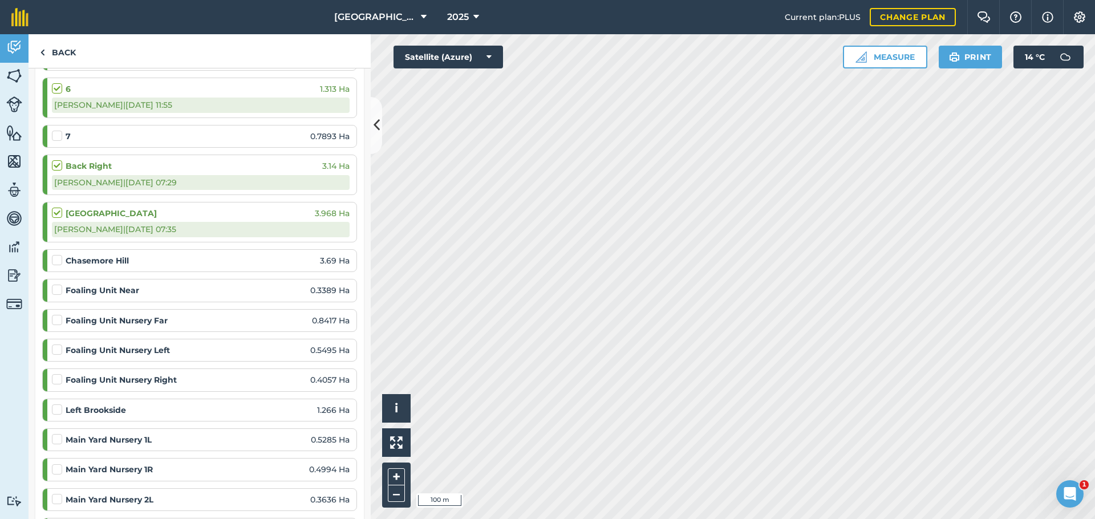
click at [58, 207] on label at bounding box center [59, 207] width 14 height 0
click at [58, 207] on input "checkbox" at bounding box center [55, 210] width 7 height 7
checkbox input "false"
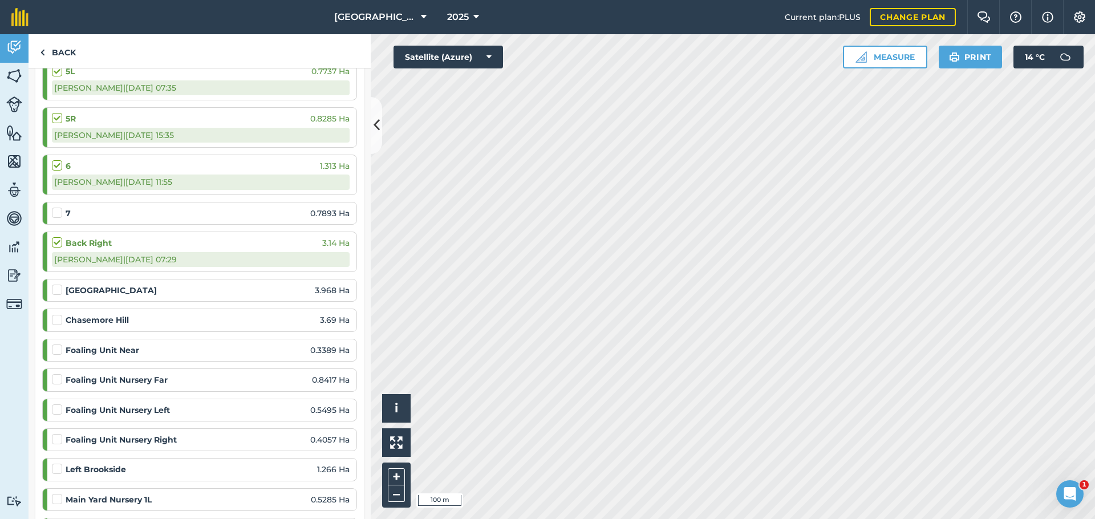
scroll to position [562, 0]
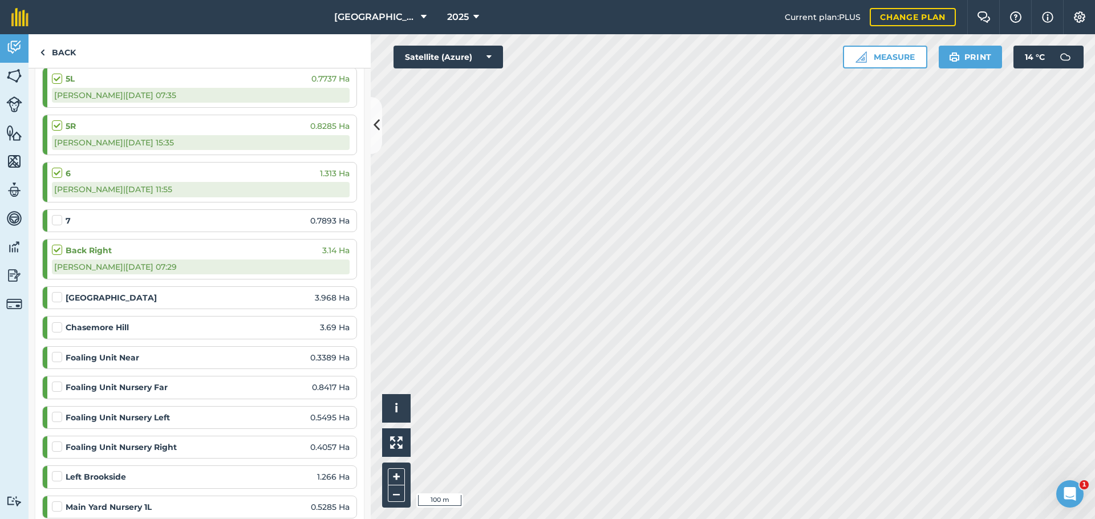
click at [55, 244] on label at bounding box center [59, 244] width 14 height 0
click at [55, 244] on input "checkbox" at bounding box center [55, 247] width 7 height 7
checkbox input "false"
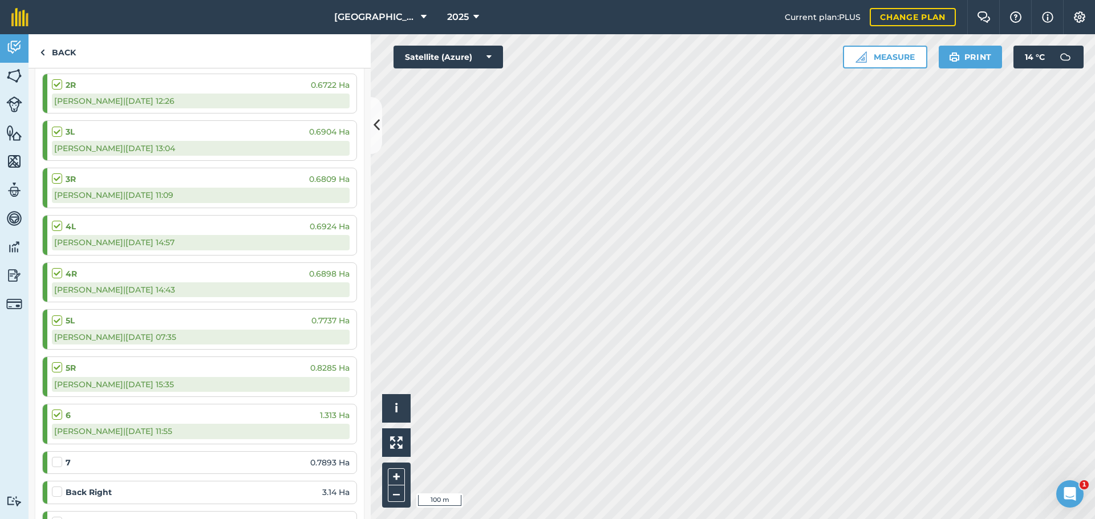
scroll to position [304, 0]
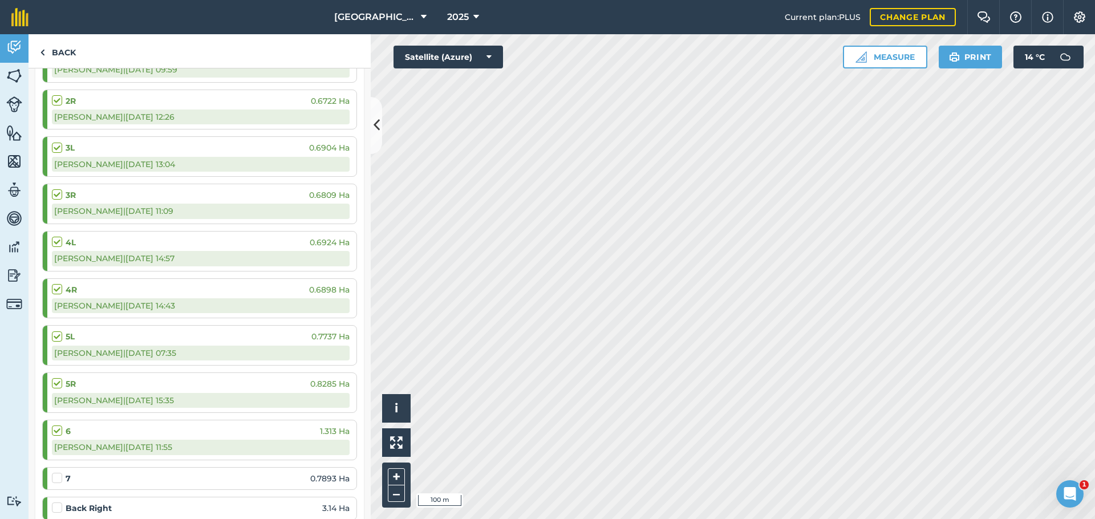
click at [59, 331] on label at bounding box center [59, 331] width 14 height 0
click at [59, 331] on input "checkbox" at bounding box center [55, 334] width 7 height 7
checkbox input "false"
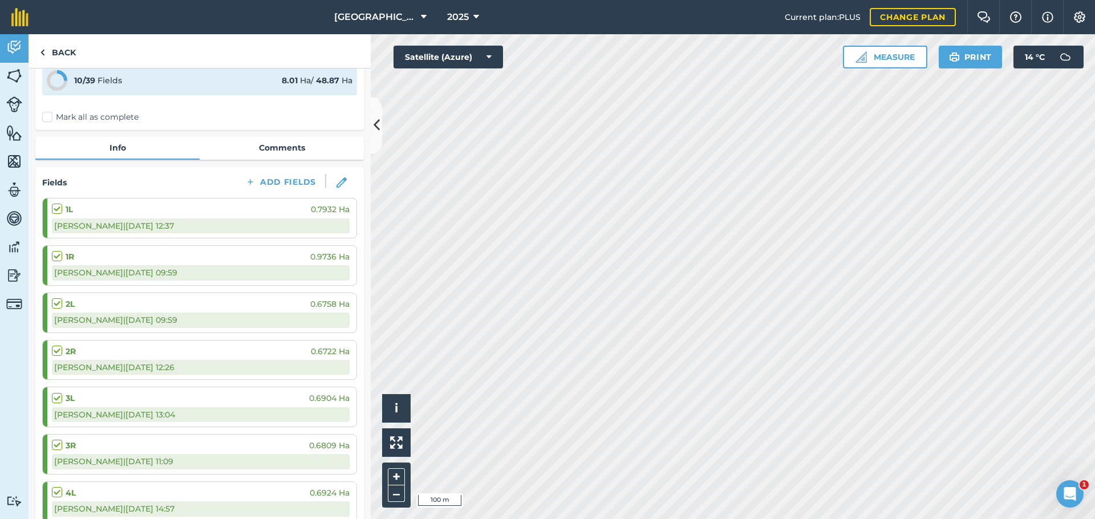
scroll to position [53, 0]
click at [373, 111] on button at bounding box center [376, 125] width 11 height 57
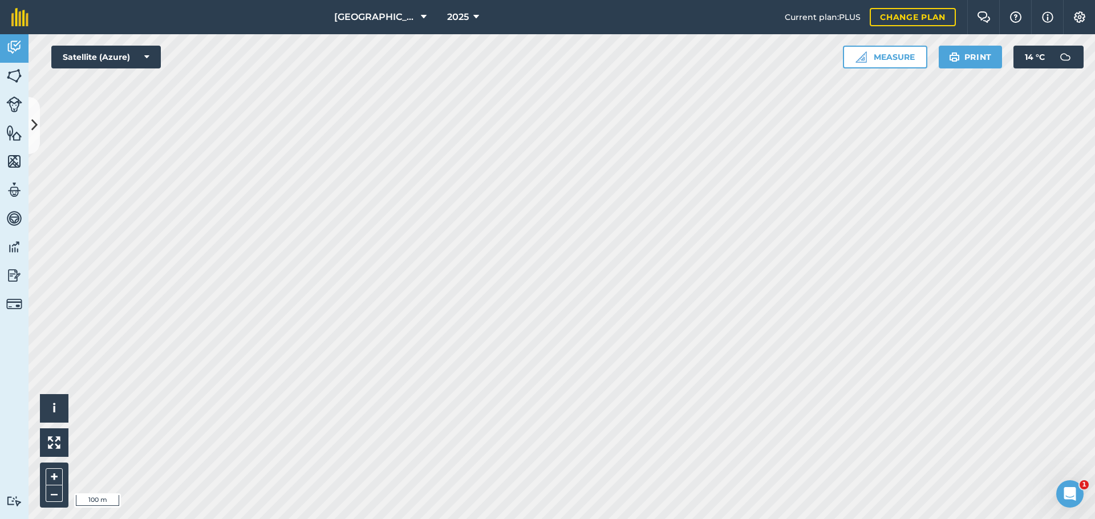
click at [18, 44] on img at bounding box center [14, 47] width 16 height 17
click at [9, 54] on img at bounding box center [14, 47] width 16 height 17
click at [37, 115] on button at bounding box center [34, 125] width 11 height 57
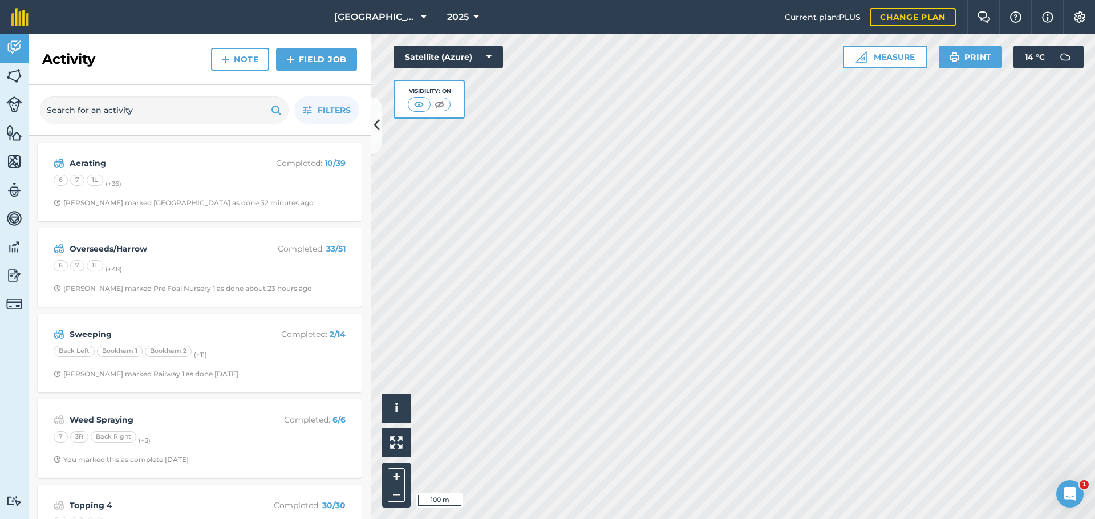
click at [126, 187] on div "6 7 1L (+ 36 )" at bounding box center [200, 182] width 292 height 15
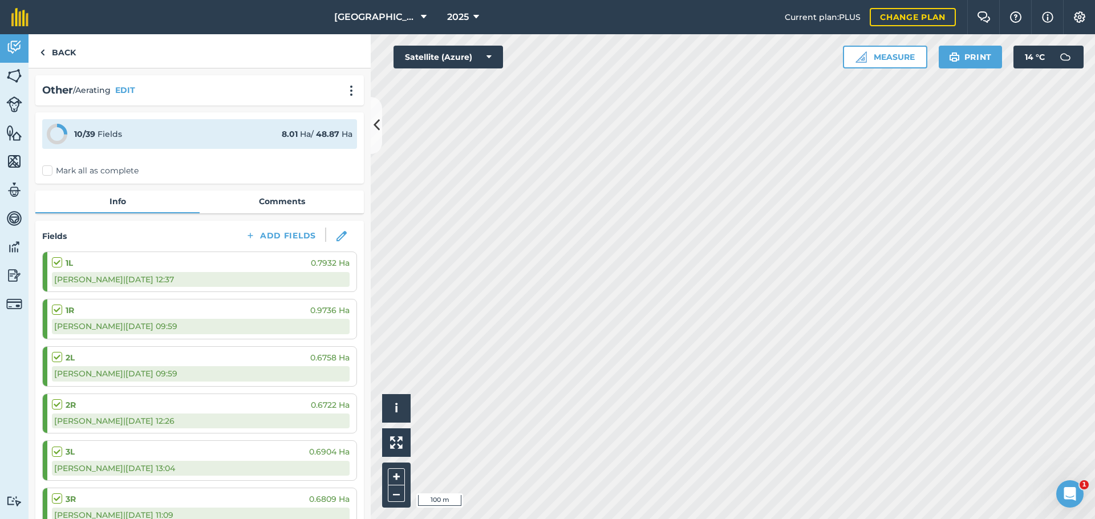
click at [376, 126] on icon at bounding box center [377, 125] width 6 height 20
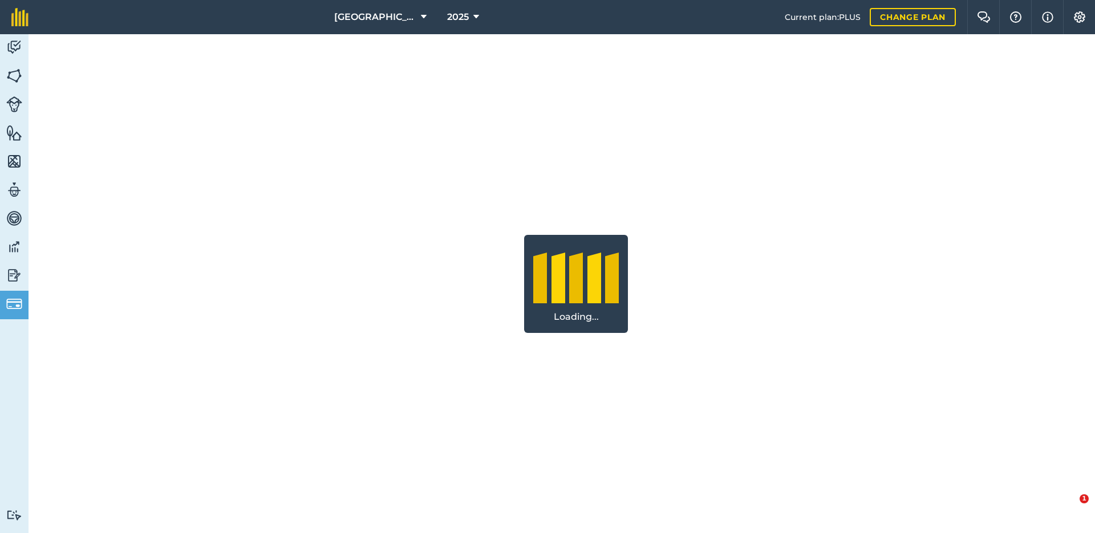
select select "c333f8ae-3c08-4337-b93a-84218057e287"
